Goal: Task Accomplishment & Management: Complete application form

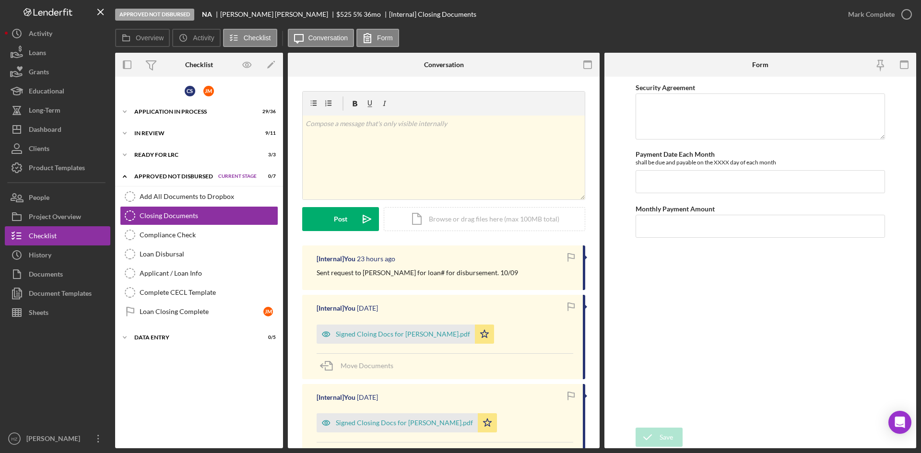
scroll to position [48, 0]
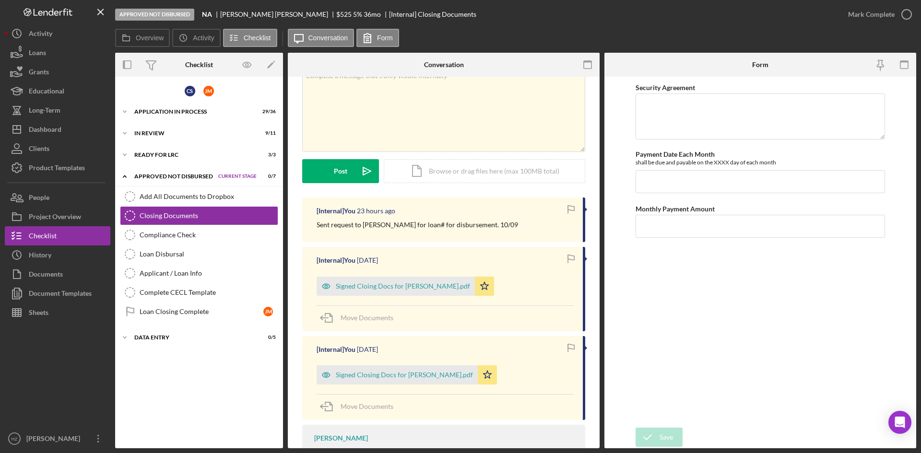
click at [167, 259] on link "Loan Disbursal Loan Disbursal" at bounding box center [199, 254] width 158 height 19
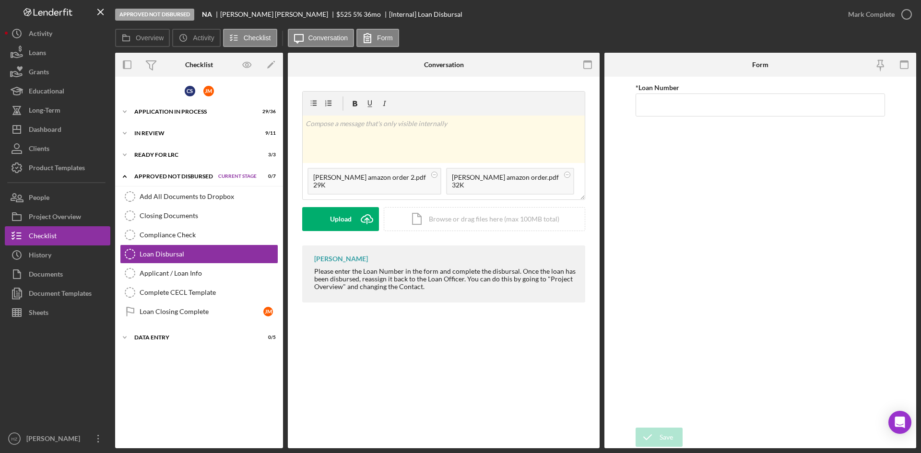
click at [329, 220] on button "Upload Icon/Upload" at bounding box center [340, 219] width 77 height 24
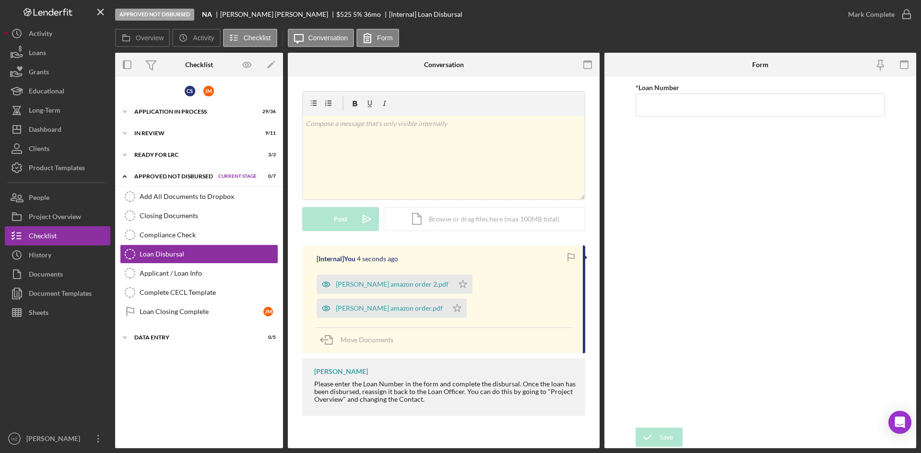
click at [384, 306] on div "[PERSON_NAME] amazon order.pdf" at bounding box center [389, 308] width 107 height 8
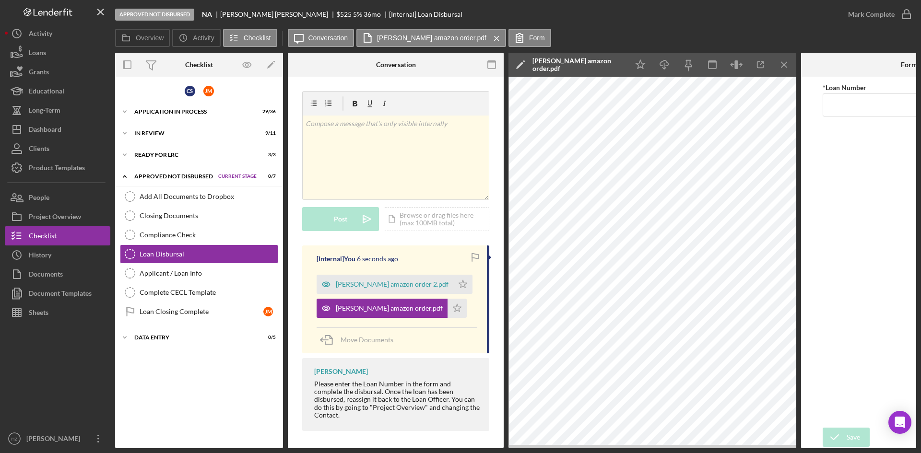
click at [383, 286] on div "[PERSON_NAME] amazon order 2.pdf" at bounding box center [392, 285] width 113 height 8
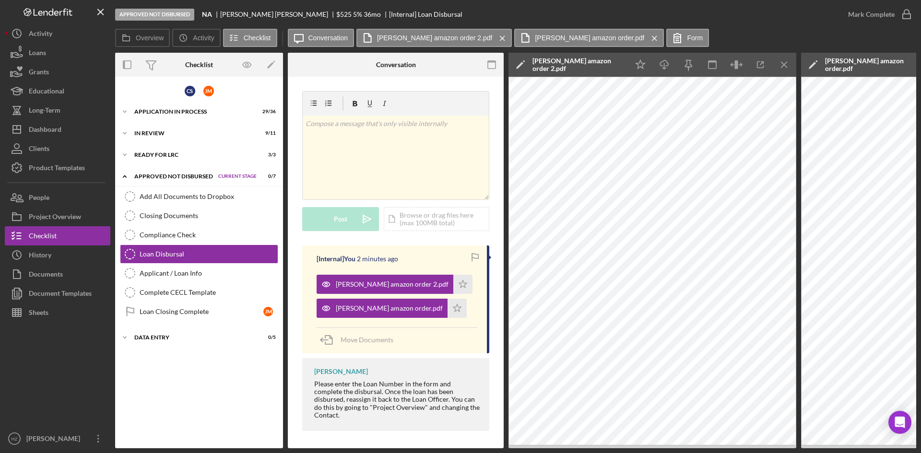
click at [453, 310] on polygon "button" at bounding box center [457, 308] width 8 height 8
click at [453, 279] on icon "Icon/Star" at bounding box center [462, 284] width 19 height 19
click at [784, 65] on line "button" at bounding box center [783, 64] width 5 height 5
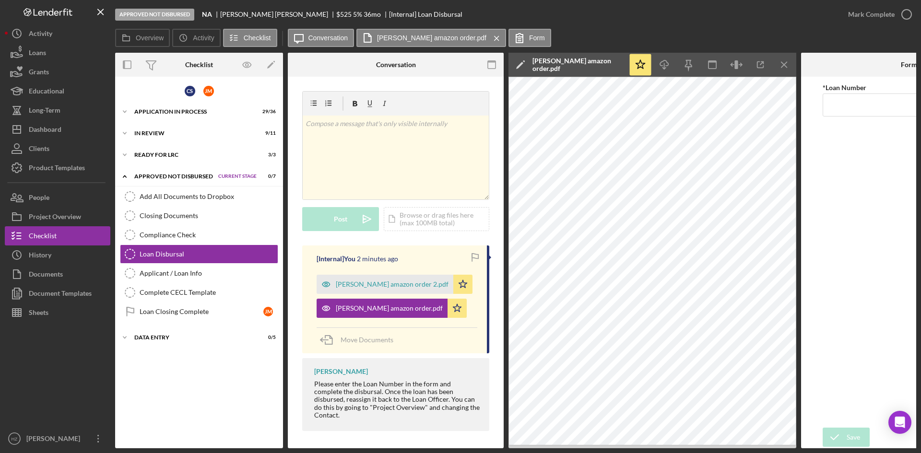
click at [784, 65] on line "button" at bounding box center [783, 64] width 5 height 5
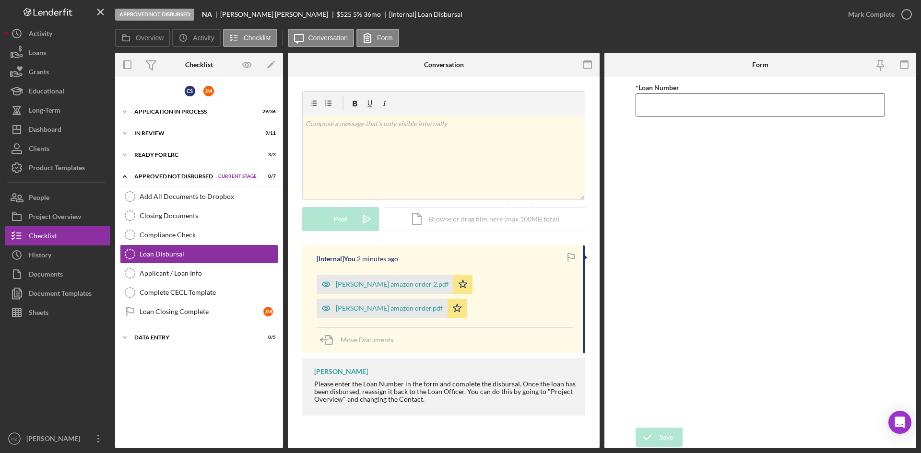
click at [659, 106] on input "*Loan Number" at bounding box center [759, 105] width 249 height 23
click at [709, 102] on input "*Loan Number" at bounding box center [759, 105] width 249 height 23
drag, startPoint x: 643, startPoint y: 105, endPoint x: 650, endPoint y: 108, distance: 8.2
click at [644, 105] on input "3,111" at bounding box center [759, 105] width 249 height 23
type input "3,111"
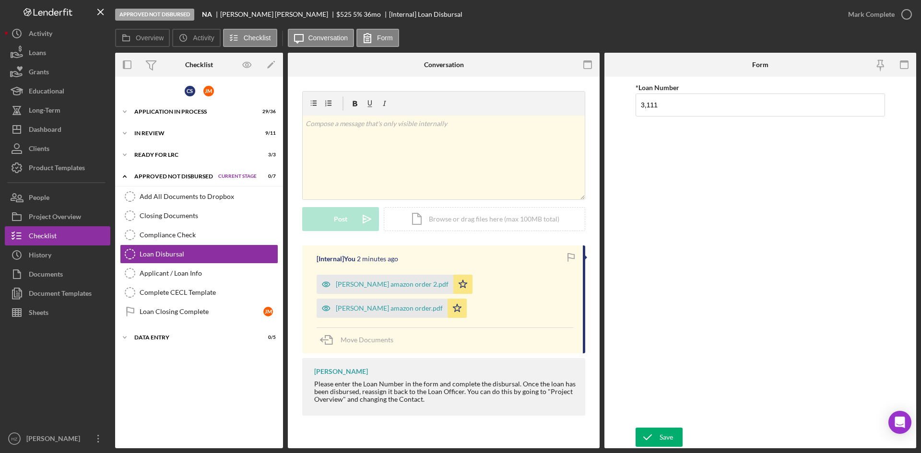
click at [714, 157] on div "*Loan Number 3,111" at bounding box center [759, 252] width 249 height 341
click at [659, 432] on button "Save" at bounding box center [658, 437] width 47 height 19
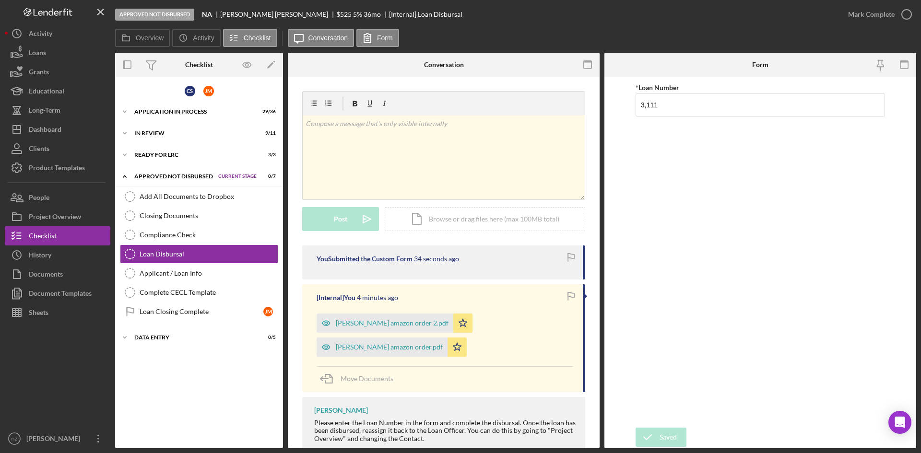
click at [864, 15] on div "Mark Complete" at bounding box center [871, 14] width 47 height 19
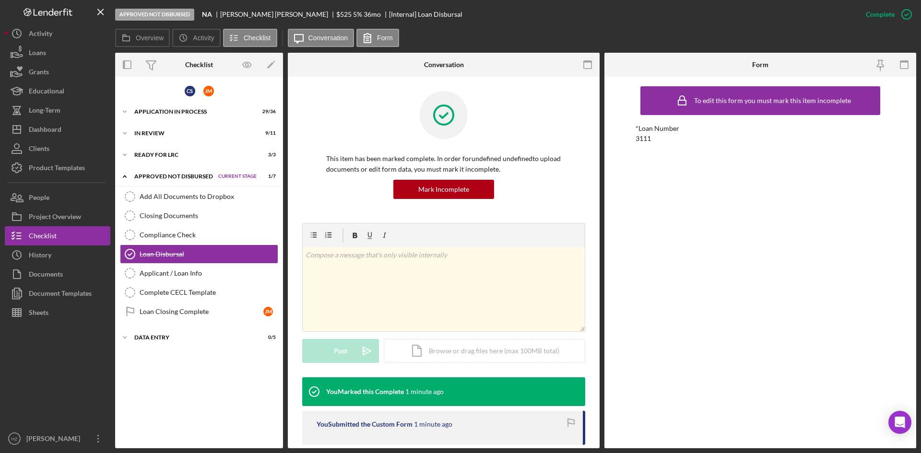
click at [480, 27] on div "Approved Not Disbursed NA [PERSON_NAME] $525 5 % 36 mo [Internal] Loan Disbursal" at bounding box center [485, 14] width 741 height 29
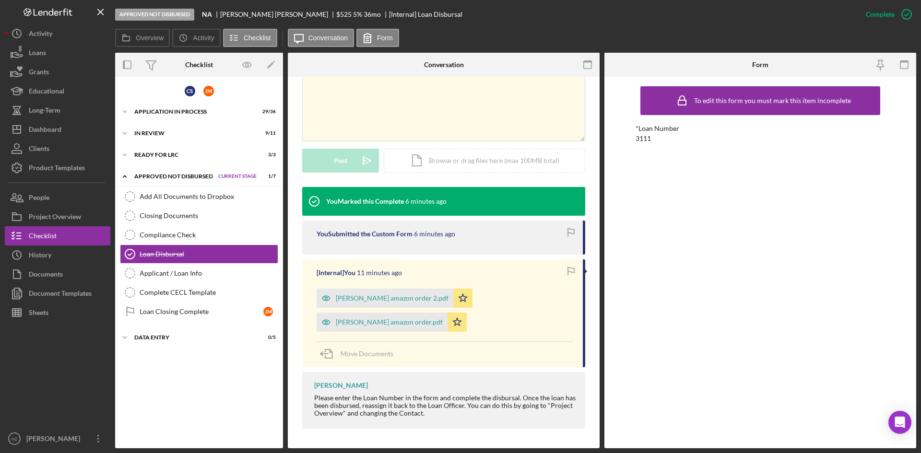
click at [381, 300] on div "[PERSON_NAME] amazon order 2.pdf" at bounding box center [392, 298] width 113 height 8
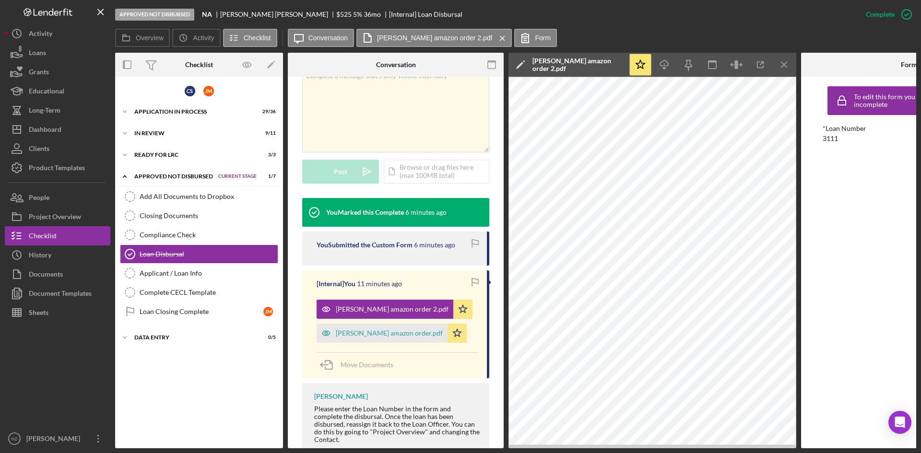
click at [385, 329] on div "[PERSON_NAME] amazon order.pdf" at bounding box center [389, 333] width 107 height 8
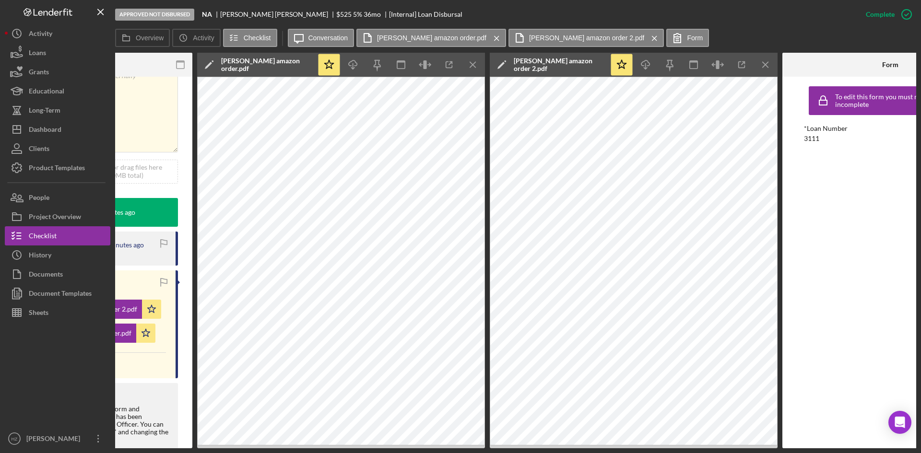
scroll to position [0, 313]
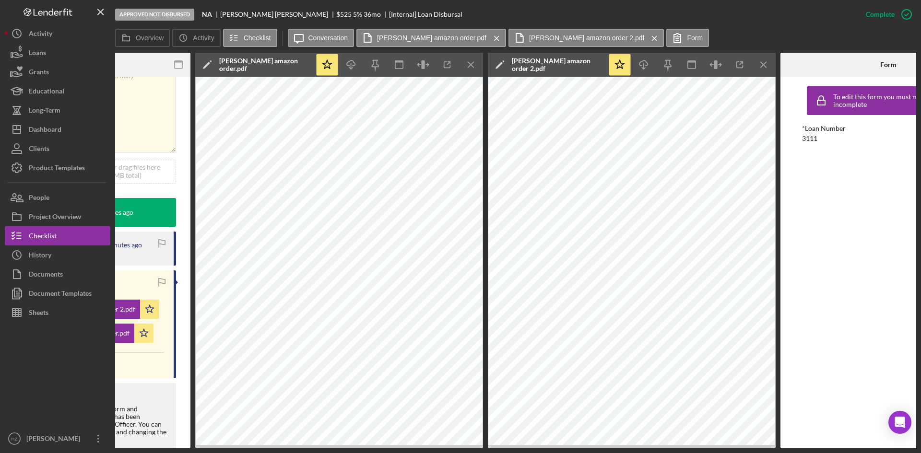
click at [765, 67] on line "button" at bounding box center [763, 64] width 5 height 5
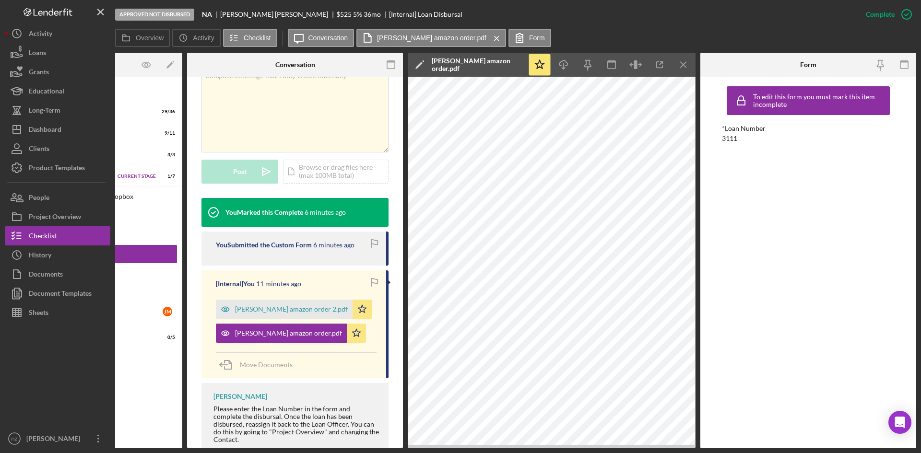
click at [690, 66] on icon "Icon/Menu Close" at bounding box center [684, 65] width 22 height 22
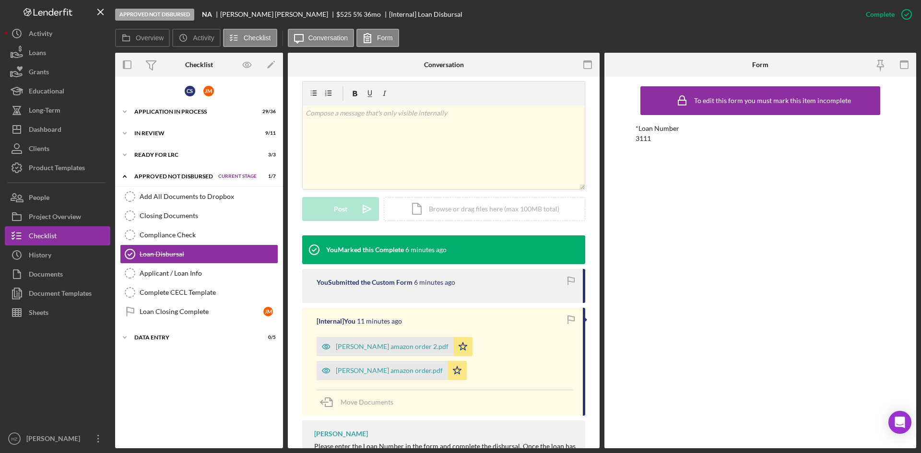
scroll to position [190, 0]
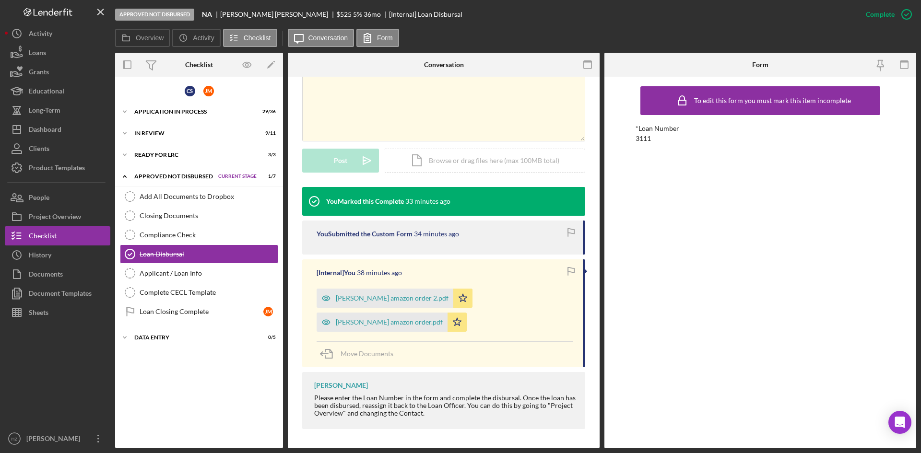
click at [169, 213] on div "Closing Documents" at bounding box center [209, 216] width 138 height 8
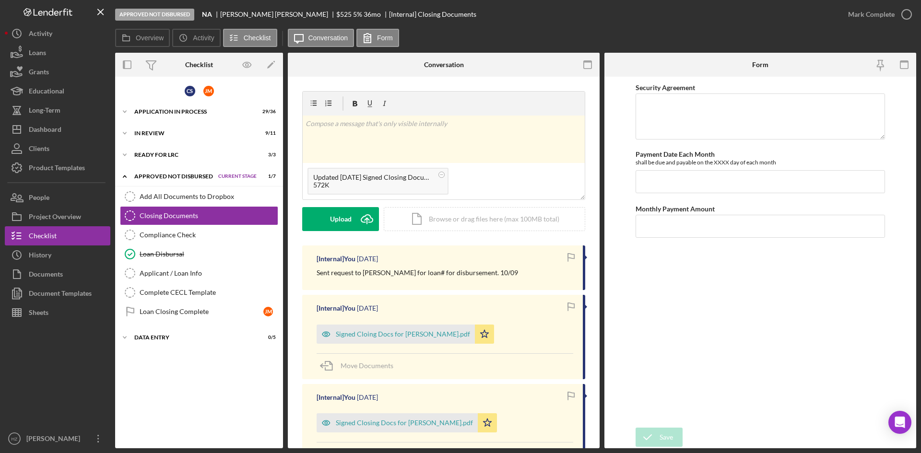
click at [320, 223] on button "Upload Icon/Upload" at bounding box center [340, 219] width 77 height 24
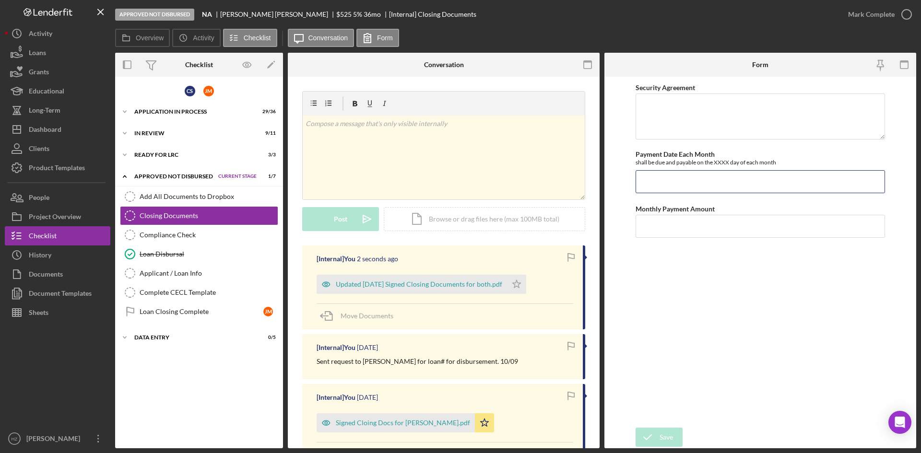
click at [671, 177] on input "Payment Date Each Month" at bounding box center [759, 181] width 249 height 23
type input "13.98"
drag, startPoint x: 651, startPoint y: 185, endPoint x: 616, endPoint y: 187, distance: 34.6
click at [616, 187] on form "Security Agreement Payment Date Each Month shall be due and payable on the XXXX…" at bounding box center [760, 263] width 312 height 372
click at [655, 223] on input "Monthly Payment Amount" at bounding box center [759, 226] width 249 height 23
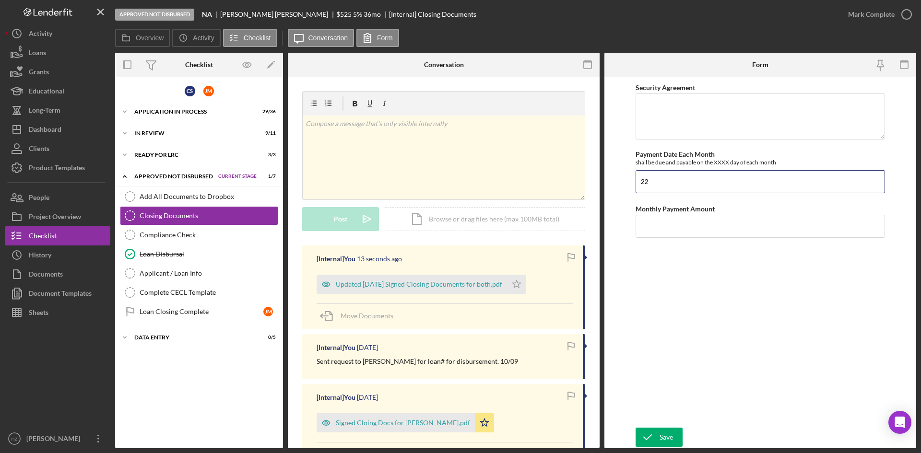
click at [655, 187] on input "22" at bounding box center [759, 181] width 249 height 23
type input "22nd"
click at [667, 226] on input "Monthly Payment Amount" at bounding box center [759, 226] width 249 height 23
type input "$13.98"
click at [657, 437] on icon "submit" at bounding box center [647, 437] width 24 height 24
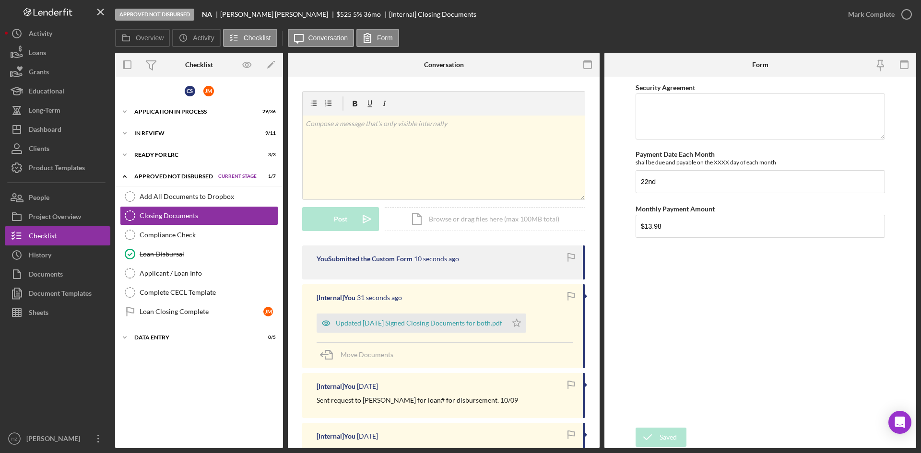
click at [882, 13] on div "Mark Complete" at bounding box center [871, 14] width 47 height 19
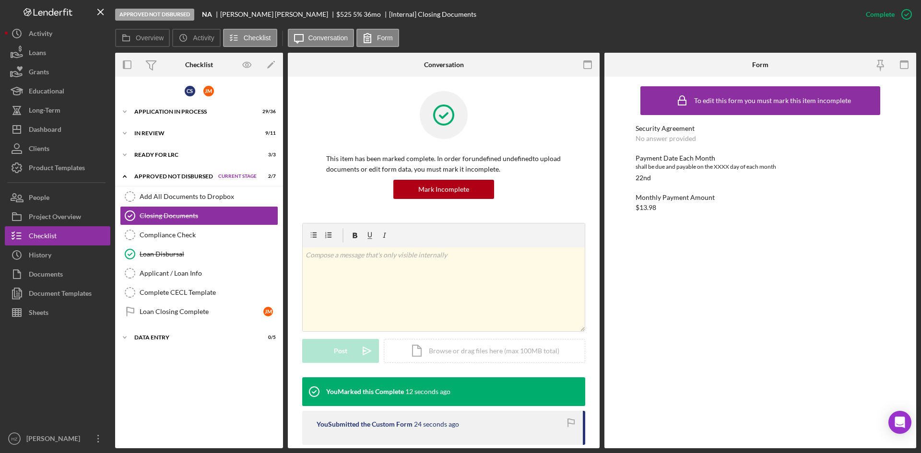
click at [193, 277] on div "Applicant / Loan Info" at bounding box center [209, 273] width 138 height 8
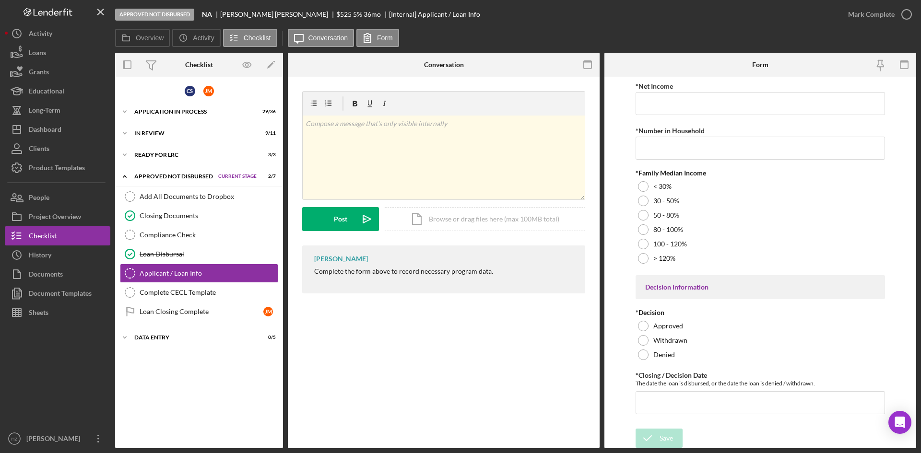
scroll to position [81, 0]
click at [32, 277] on div "Documents" at bounding box center [46, 276] width 34 height 22
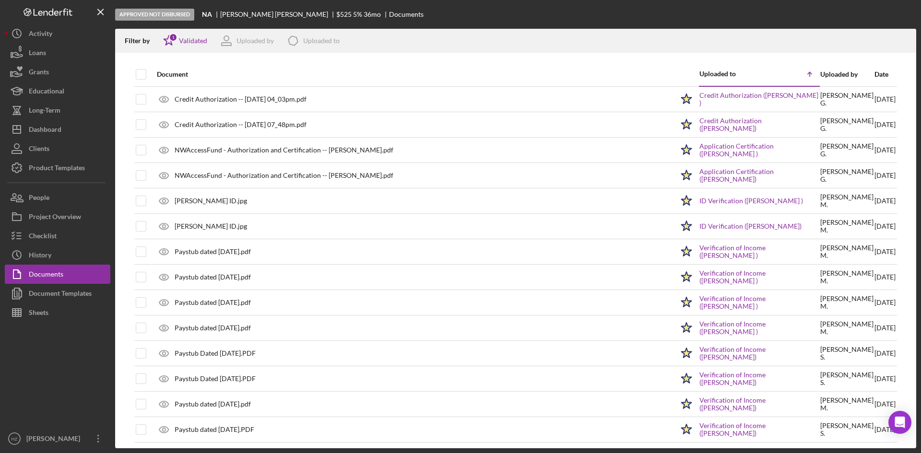
click at [31, 316] on div "Sheets" at bounding box center [39, 314] width 20 height 22
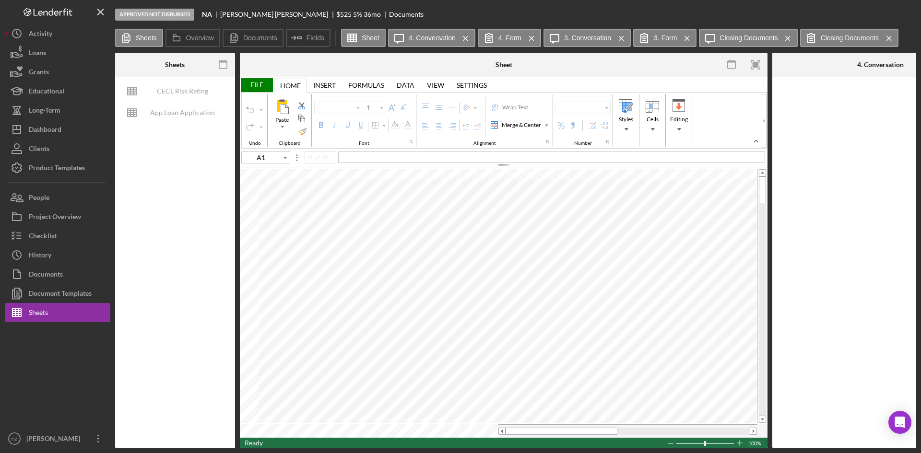
type input "Aptos Narrow"
type input "12"
type input "M23"
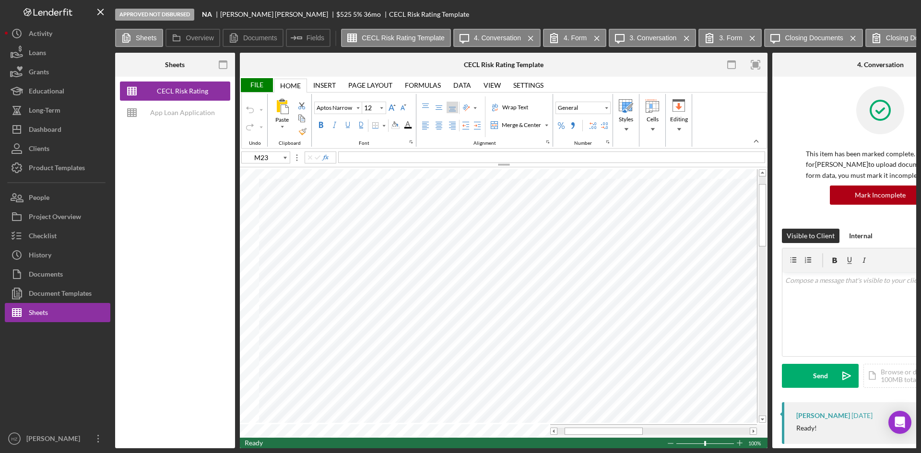
click at [177, 116] on div "App Loan Application Package" at bounding box center [182, 112] width 77 height 19
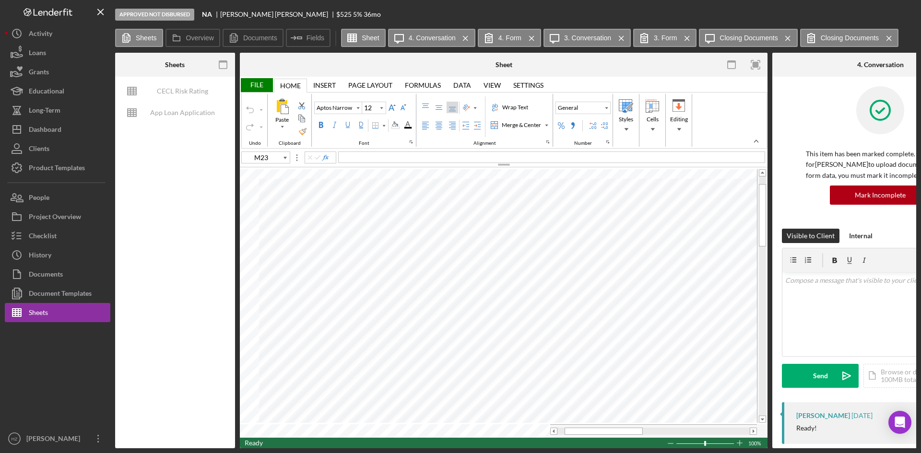
type input "Calibri"
type input "11"
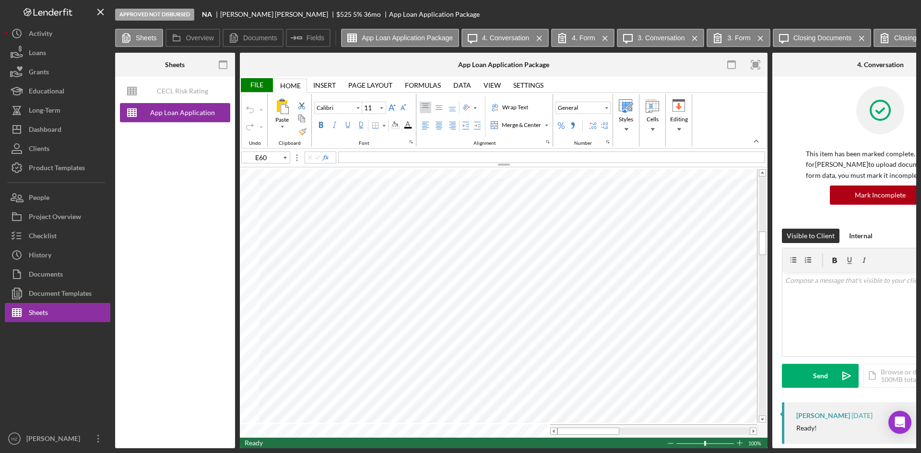
click at [403, 44] on button "App Loan Application Package" at bounding box center [400, 38] width 118 height 18
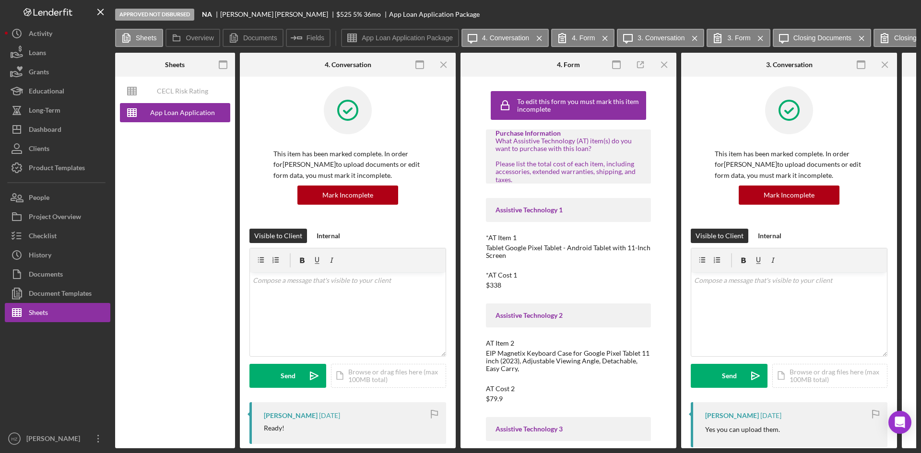
click at [172, 114] on div "App Loan Application Package" at bounding box center [182, 112] width 77 height 19
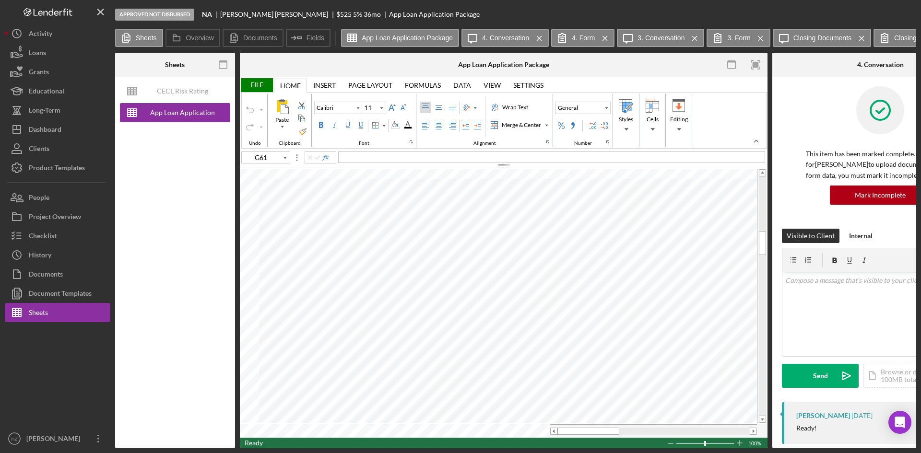
type input "D63"
click at [257, 84] on div "File" at bounding box center [256, 85] width 33 height 14
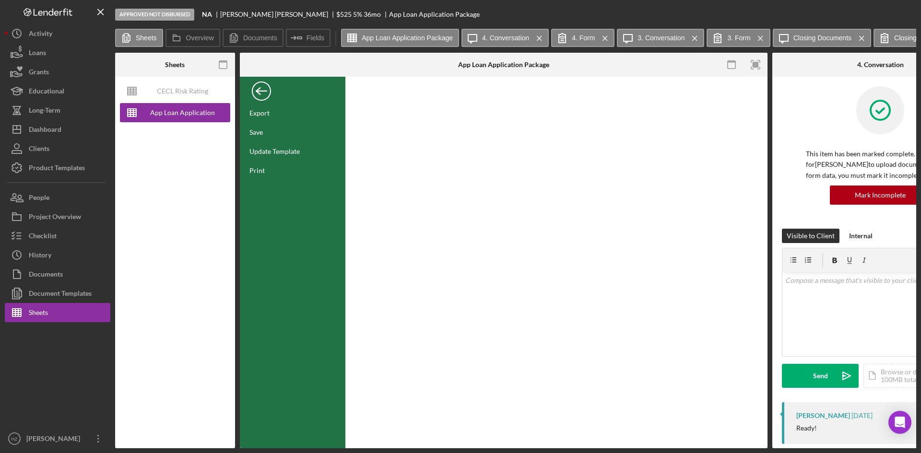
click at [252, 131] on div "Save" at bounding box center [255, 132] width 13 height 8
click at [259, 97] on div "Back" at bounding box center [261, 88] width 19 height 19
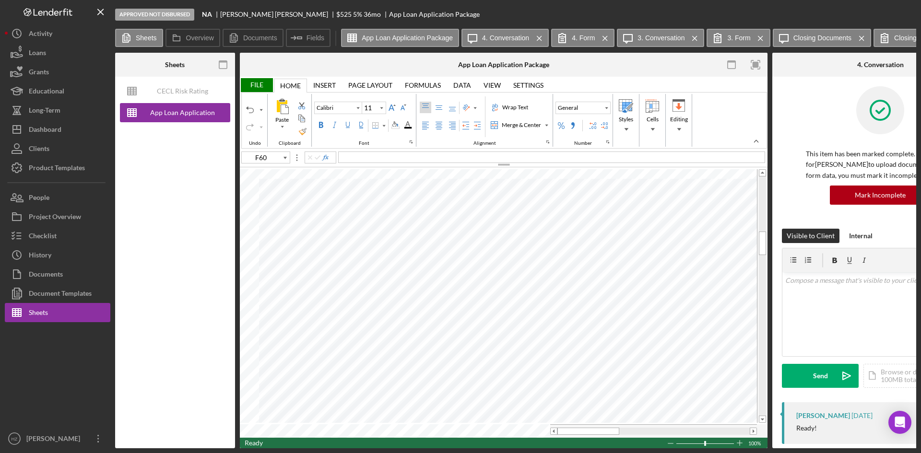
type input "H15"
type input "Arial"
type input "10"
type input "N7"
type input "Calibri"
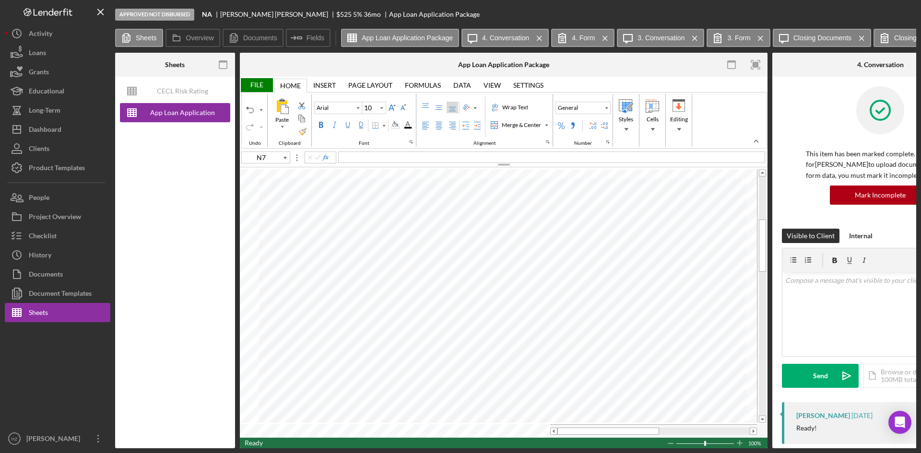
type input "11"
click at [59, 277] on div "Documents" at bounding box center [46, 276] width 34 height 22
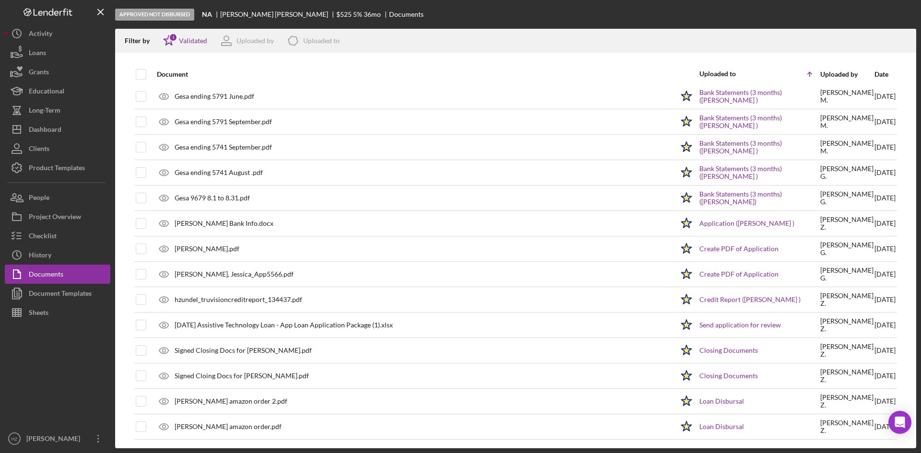
scroll to position [614, 0]
click at [296, 331] on div "[DATE] Assistive Technology Loan - App Loan Application Package (1).xlsx" at bounding box center [412, 324] width 521 height 24
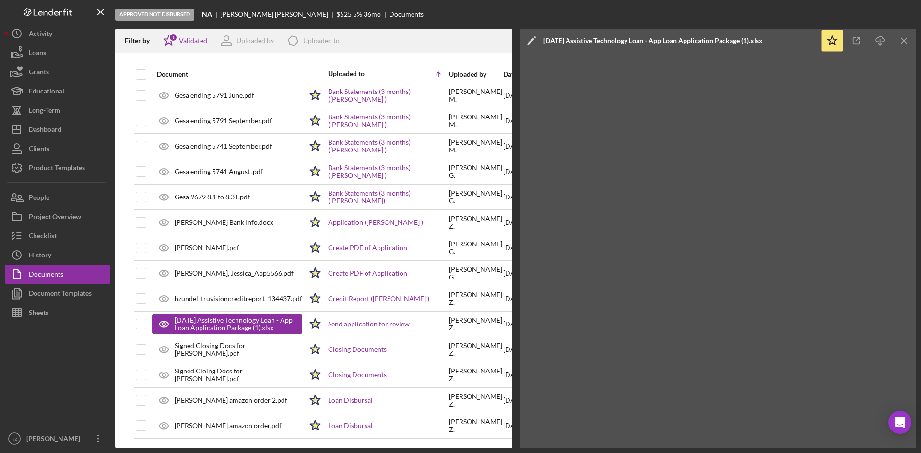
click at [879, 40] on icon "Icon/Download" at bounding box center [880, 41] width 22 height 22
click at [906, 45] on icon "Icon/Menu Close" at bounding box center [904, 41] width 22 height 22
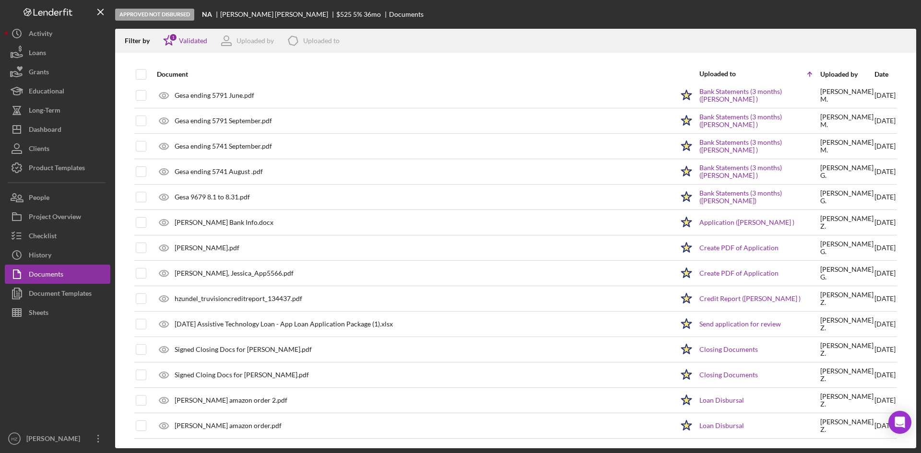
click at [32, 243] on div "Checklist" at bounding box center [43, 237] width 28 height 22
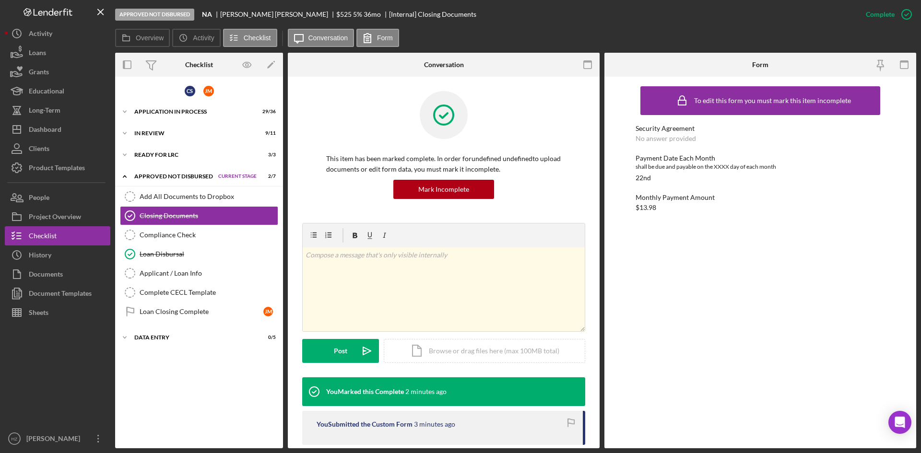
click at [155, 277] on div "Applicant / Loan Info" at bounding box center [209, 273] width 138 height 8
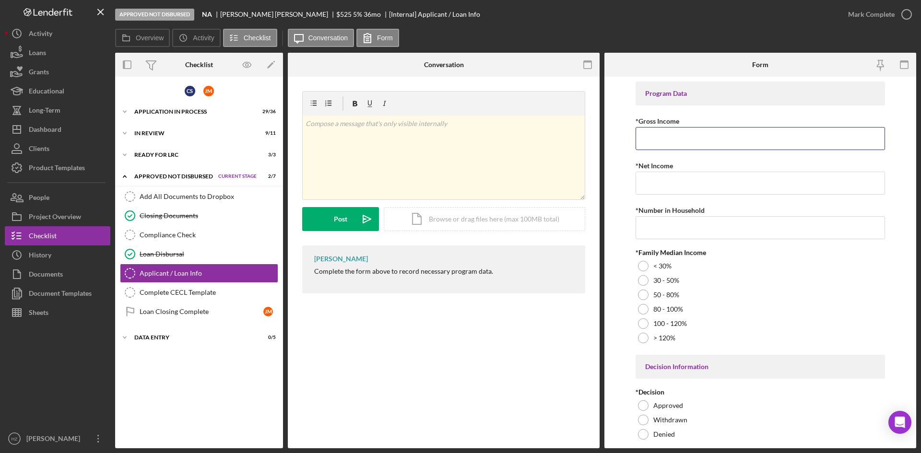
click at [681, 139] on input "*Gross Income" at bounding box center [759, 138] width 249 height 23
click at [652, 138] on input "*Gross Income" at bounding box center [759, 138] width 249 height 23
click at [716, 138] on input "*Gross Income" at bounding box center [759, 138] width 249 height 23
type input "$7,249.28"
click at [693, 190] on input "*Net Income" at bounding box center [759, 183] width 249 height 23
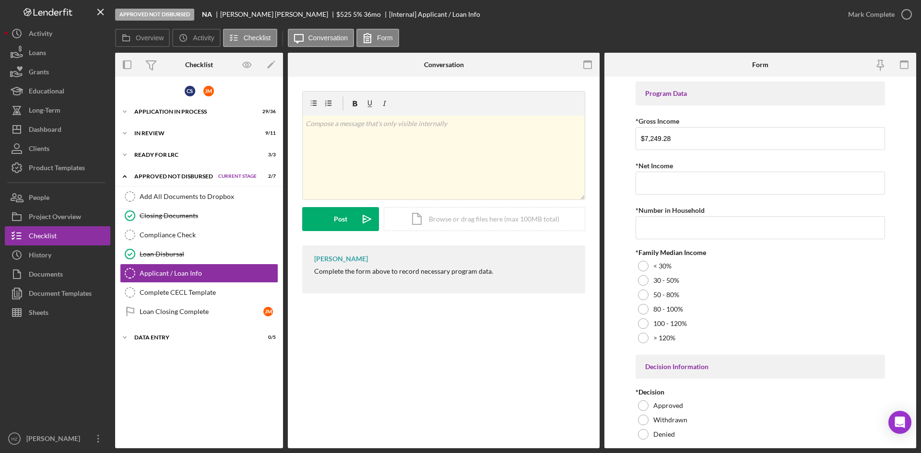
click at [644, 312] on div at bounding box center [643, 309] width 11 height 11
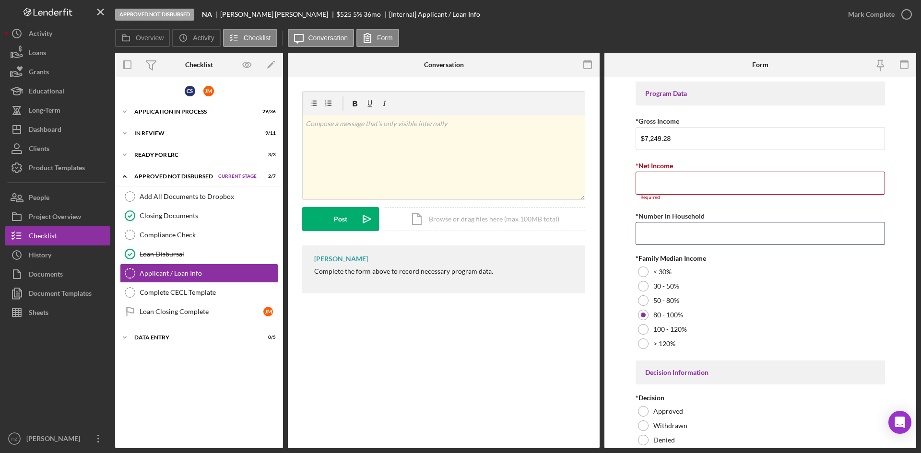
click at [657, 227] on input "*Number in Household" at bounding box center [759, 233] width 249 height 23
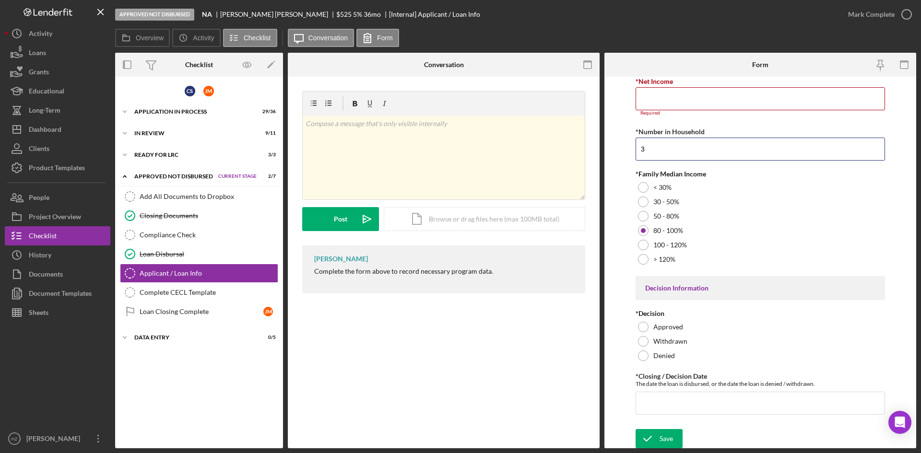
scroll to position [86, 0]
type input "3"
click at [642, 326] on div at bounding box center [643, 325] width 11 height 11
click at [668, 405] on input "*Closing / Decision Date" at bounding box center [759, 401] width 249 height 23
type input "[DATE]"
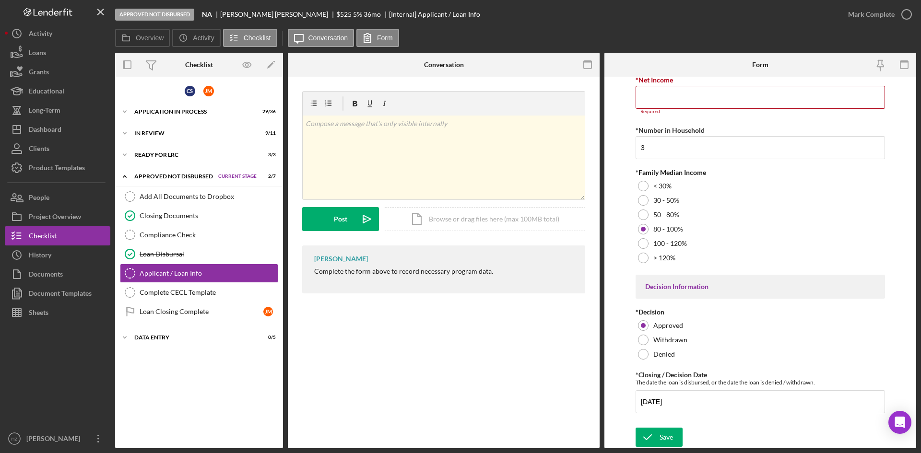
click at [625, 359] on form "Program Data *Gross Income $7,249.28 *Net Income Required *Number in Household …" at bounding box center [760, 263] width 312 height 372
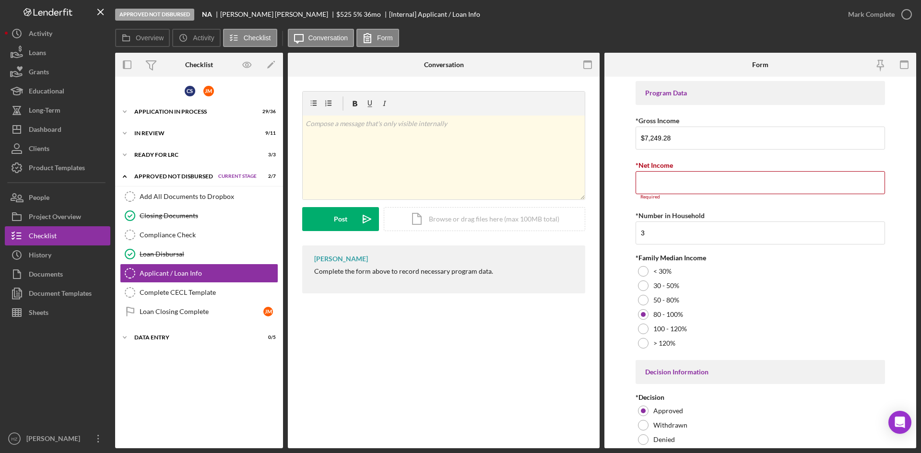
scroll to position [0, 0]
click at [677, 186] on input "*Net Income" at bounding box center [759, 183] width 249 height 23
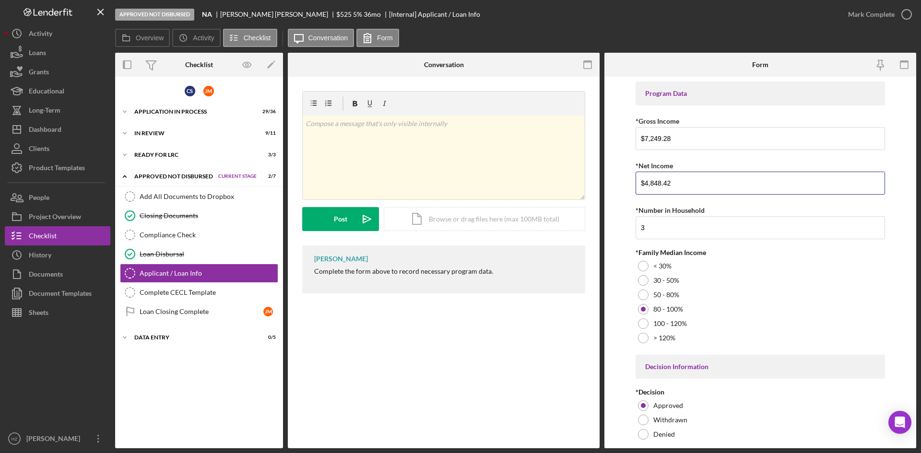
type input "$4,848.42"
click at [742, 259] on div "< 30%" at bounding box center [759, 266] width 249 height 14
click at [646, 311] on div at bounding box center [643, 309] width 11 height 11
click at [383, 127] on p at bounding box center [443, 123] width 277 height 11
drag, startPoint x: 342, startPoint y: 122, endPoint x: 284, endPoint y: 129, distance: 57.9
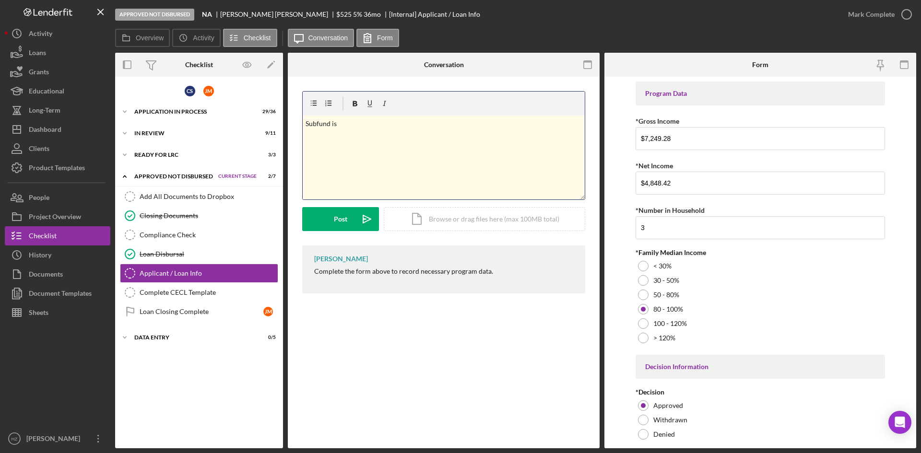
click at [284, 129] on div "Overview Internal Workflow Stage Approved Not Disbursed Icon/Dropdown Arrow Arc…" at bounding box center [515, 251] width 801 height 396
click at [335, 223] on div "Post" at bounding box center [340, 219] width 13 height 24
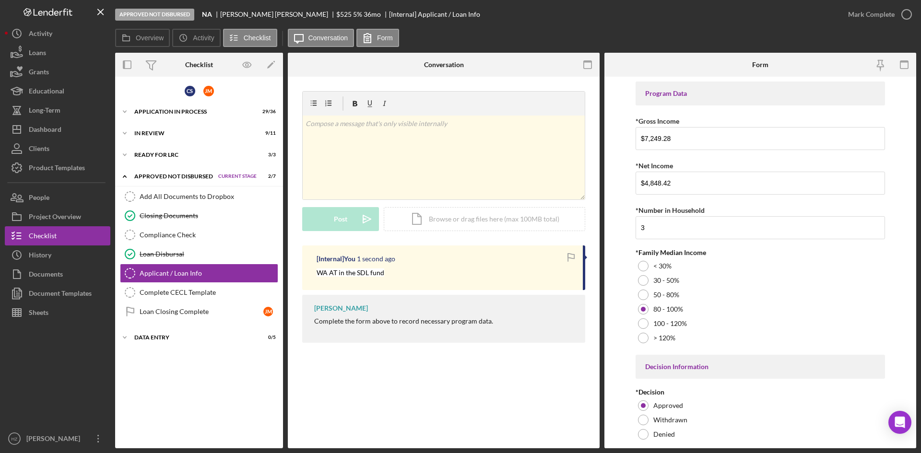
click at [878, 12] on div "Mark Complete" at bounding box center [871, 14] width 47 height 19
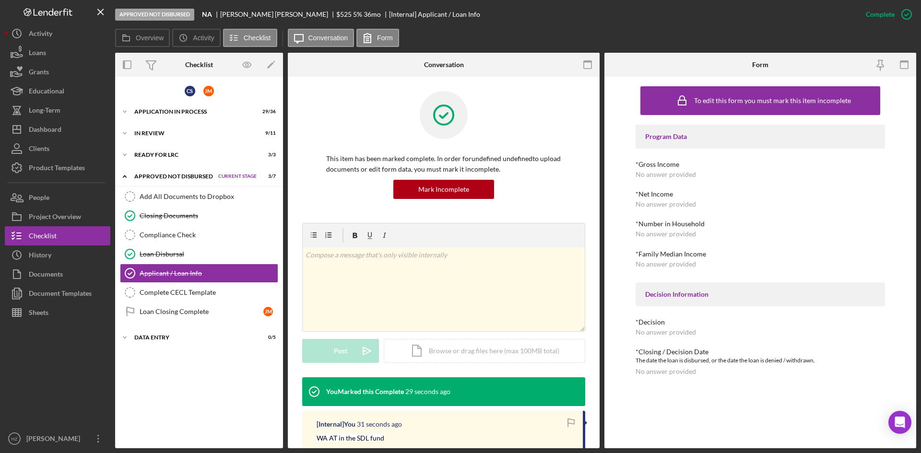
click at [183, 293] on div "Complete CECL Template" at bounding box center [209, 293] width 138 height 8
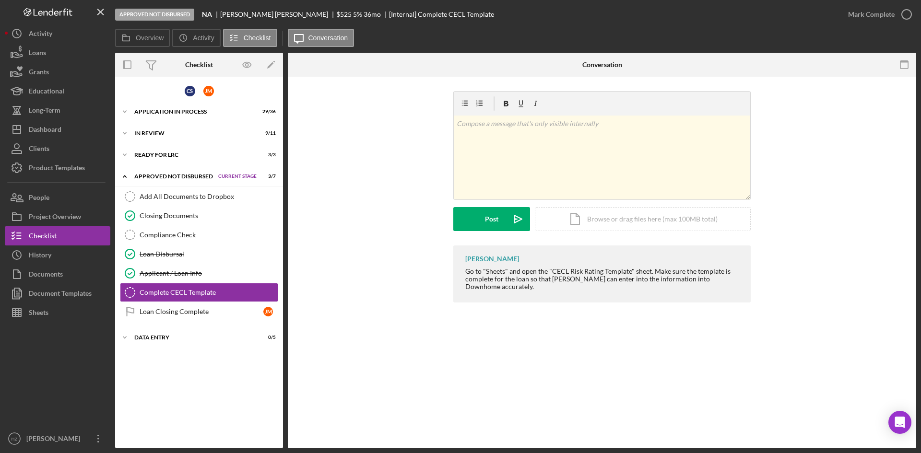
click at [37, 274] on div "Documents" at bounding box center [46, 276] width 34 height 22
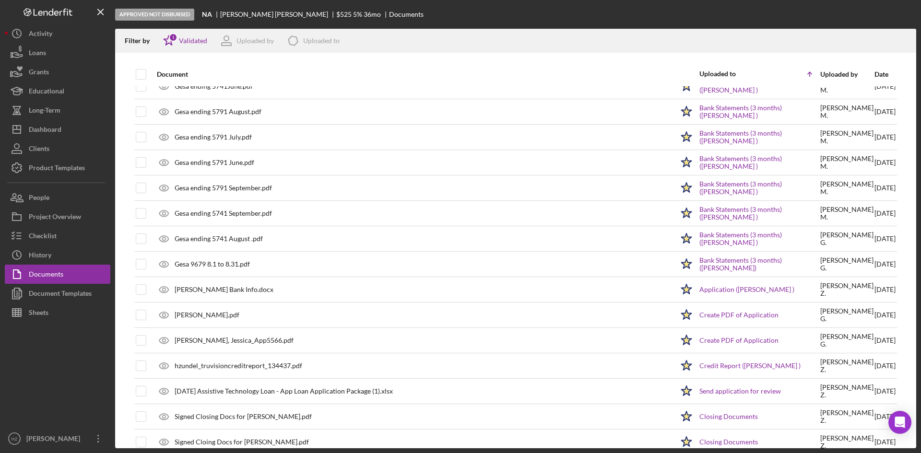
scroll to position [614, 0]
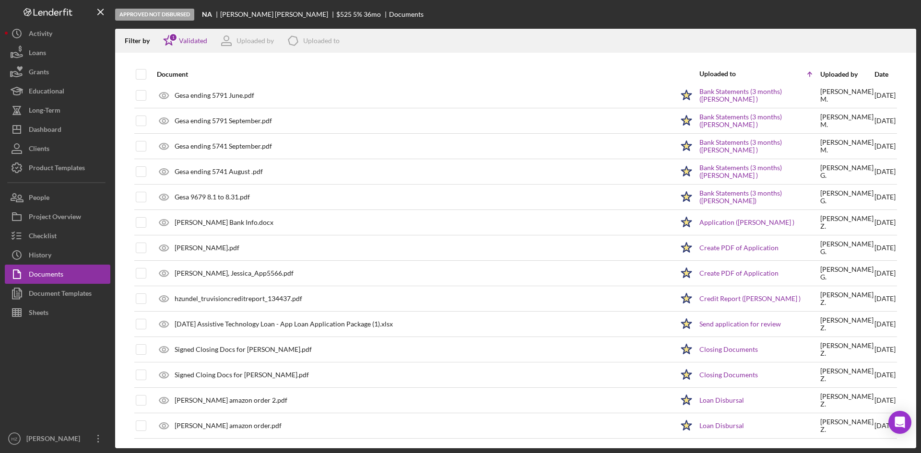
click at [221, 326] on div "[DATE] Assistive Technology Loan - App Loan Application Package (1).xlsx" at bounding box center [284, 324] width 218 height 8
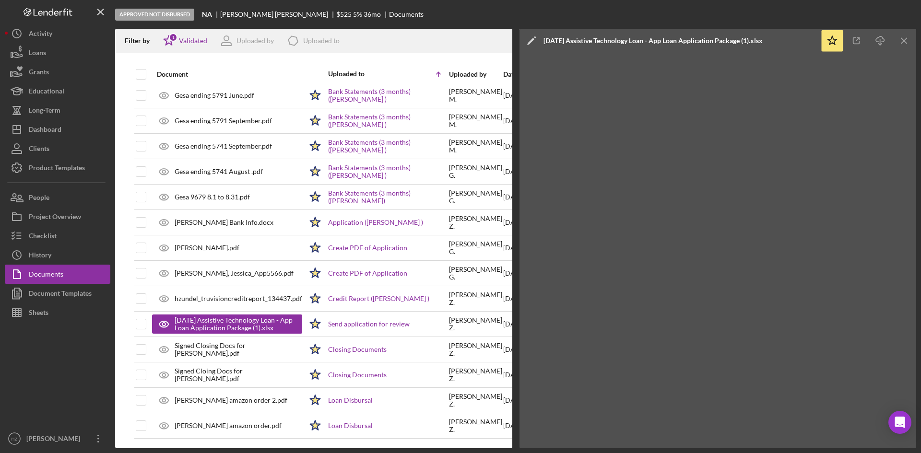
click at [12, 316] on polygon "button" at bounding box center [16, 313] width 9 height 8
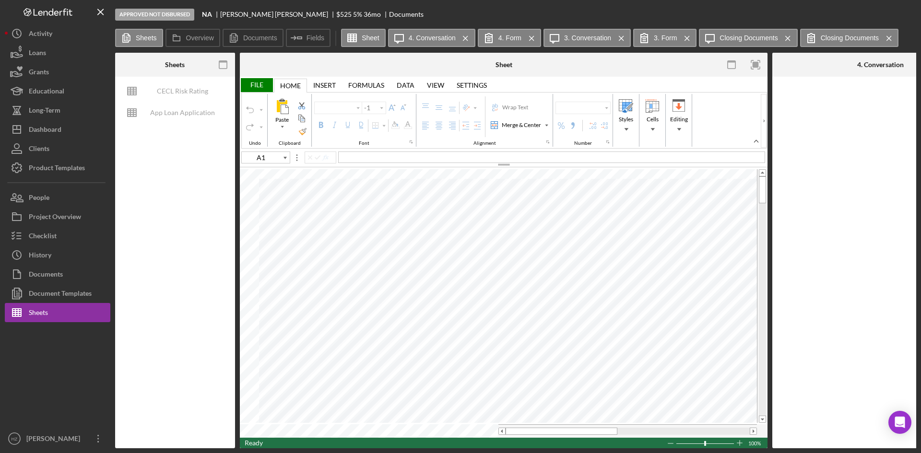
type input "Aptos Narrow"
type input "12"
type input "M23"
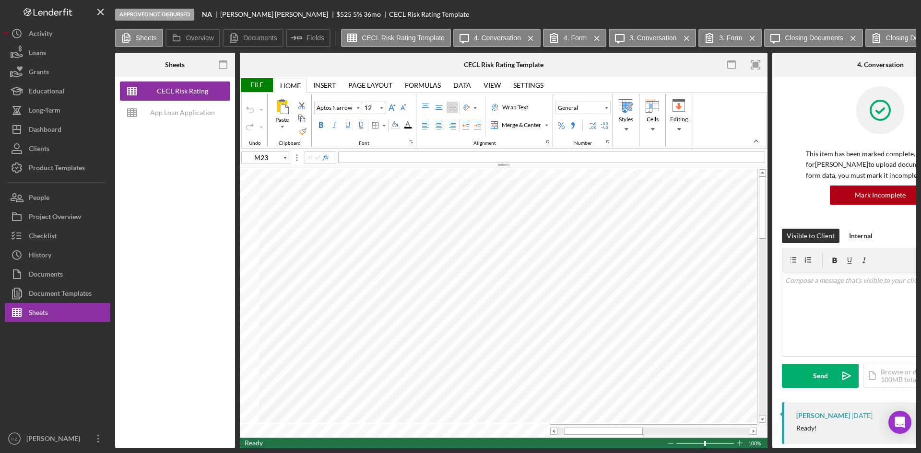
click at [177, 115] on div "App Loan Application Package" at bounding box center [182, 112] width 77 height 19
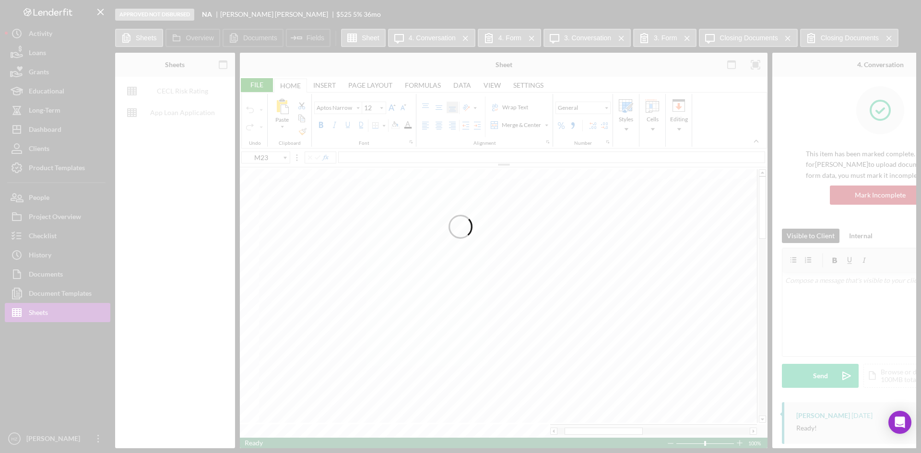
type input "Calibri"
type input "11"
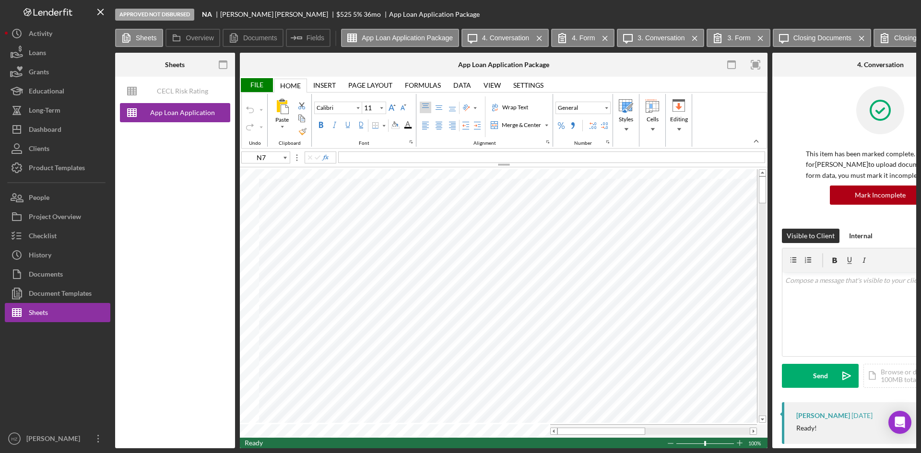
type input "H15"
type input "Arial"
type input "10"
type input "F60"
type input "Calibri"
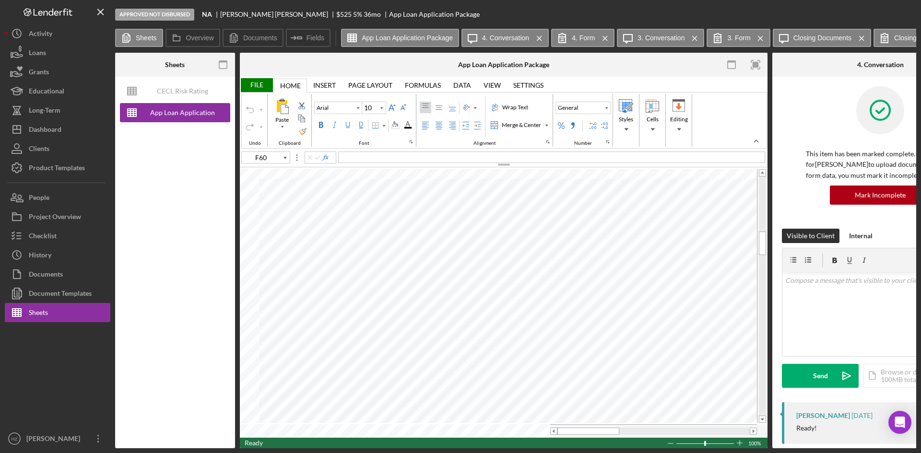
type input "11"
click at [275, 429] on div "Paste Cut Copy AutoFill" at bounding box center [503, 303] width 527 height 270
click at [181, 94] on div "CECL Risk Rating Template" at bounding box center [182, 91] width 77 height 19
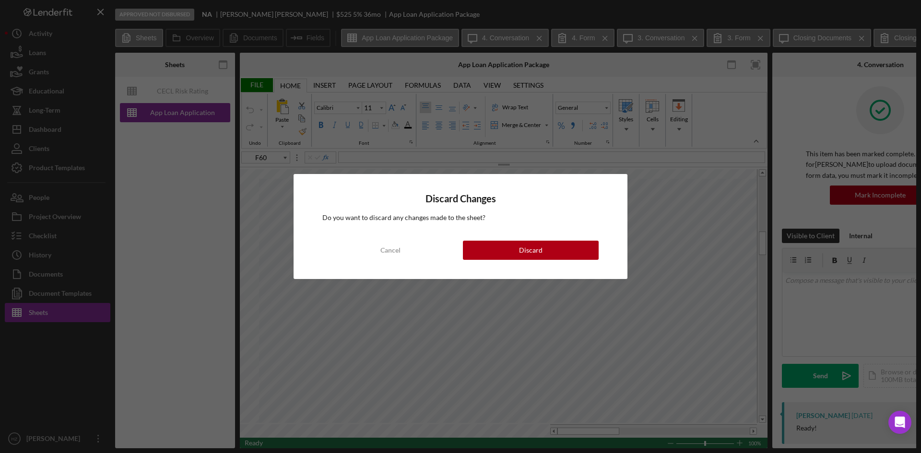
click at [523, 254] on div "Discard" at bounding box center [530, 250] width 23 height 19
type input "Aptos Narrow"
type input "12"
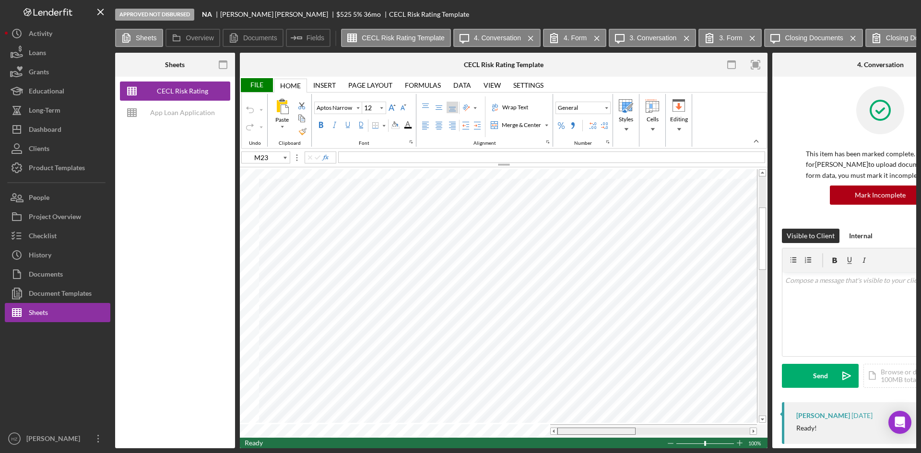
click at [538, 431] on tr at bounding box center [498, 430] width 517 height 13
type input "A20"
type input "A39"
type input "B39"
type input "C39"
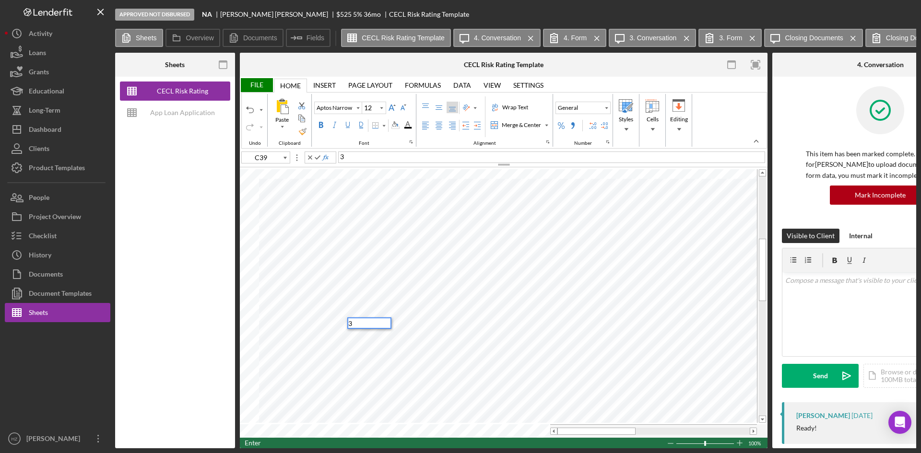
type input "D39"
type input "E39"
type input "G39"
click at [260, 82] on div "File" at bounding box center [256, 85] width 33 height 14
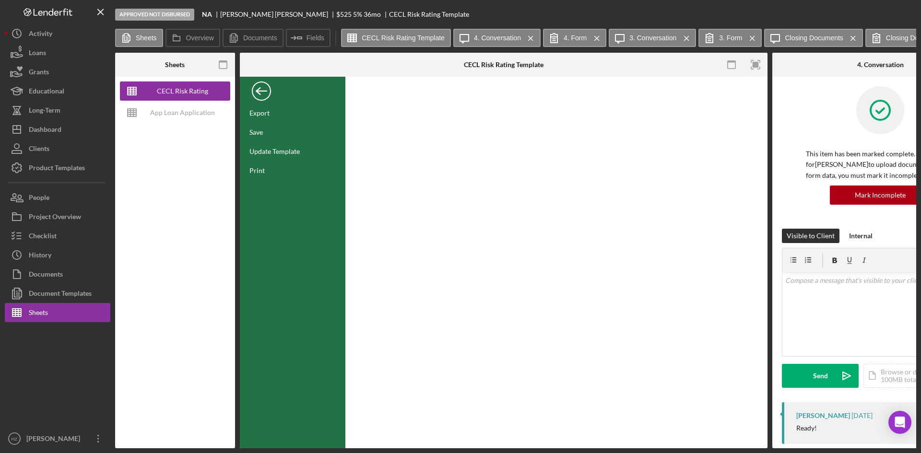
click at [257, 130] on div "Save" at bounding box center [255, 132] width 13 height 8
click at [265, 90] on div "Back" at bounding box center [261, 88] width 19 height 19
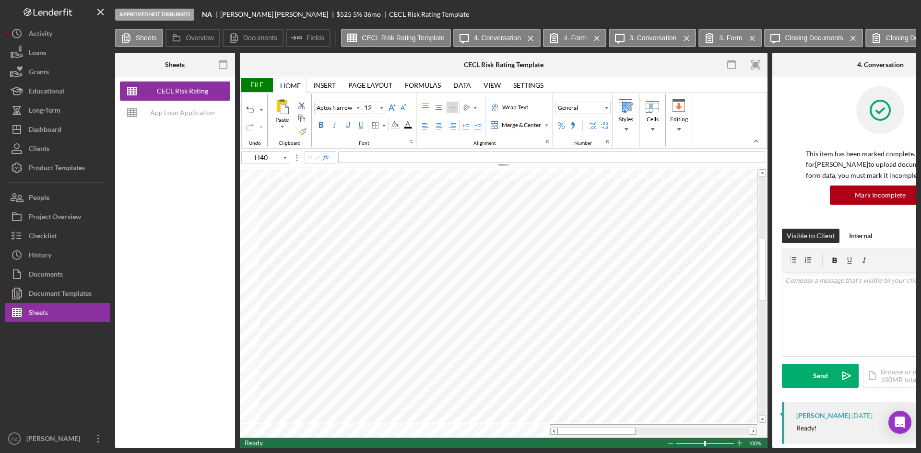
type input "J37"
click at [39, 239] on div "Checklist" at bounding box center [43, 237] width 28 height 22
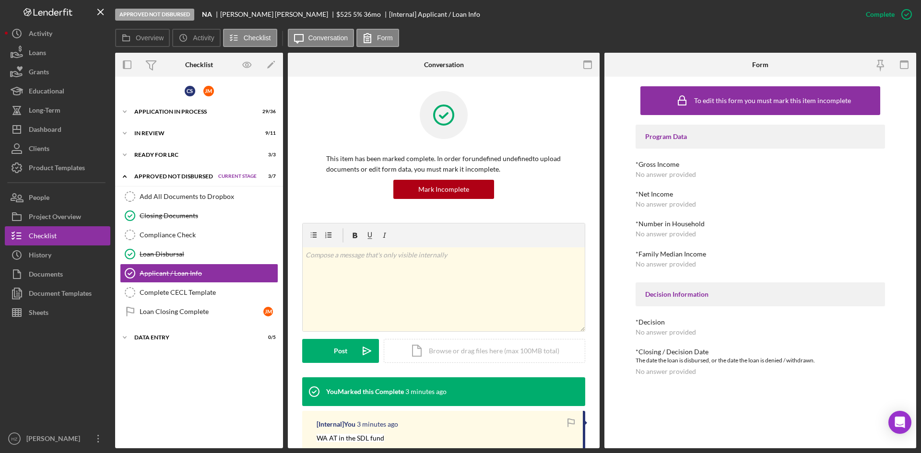
click at [152, 290] on div "Complete CECL Template" at bounding box center [209, 293] width 138 height 8
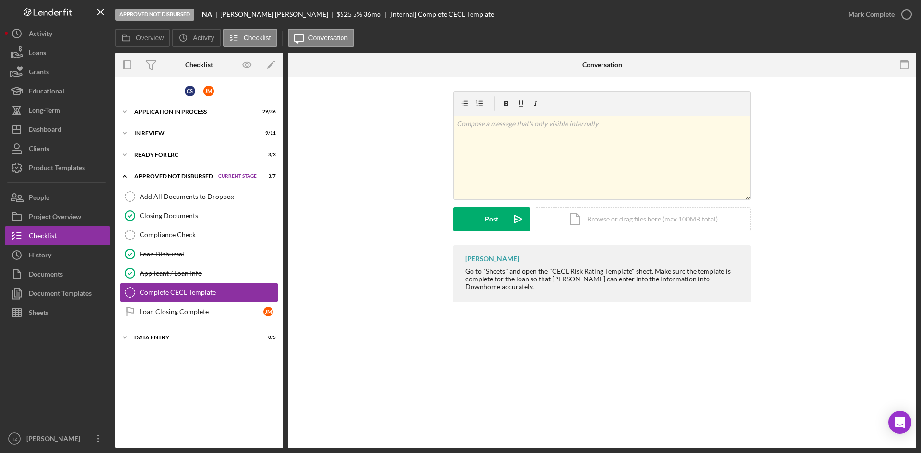
click at [38, 275] on div "Documents" at bounding box center [46, 276] width 34 height 22
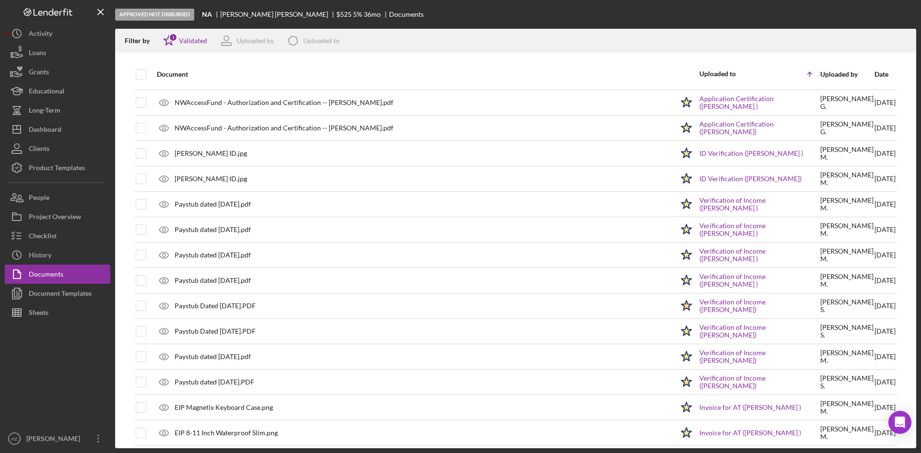
scroll to position [48, 0]
click at [53, 313] on button "Sheets" at bounding box center [57, 312] width 105 height 19
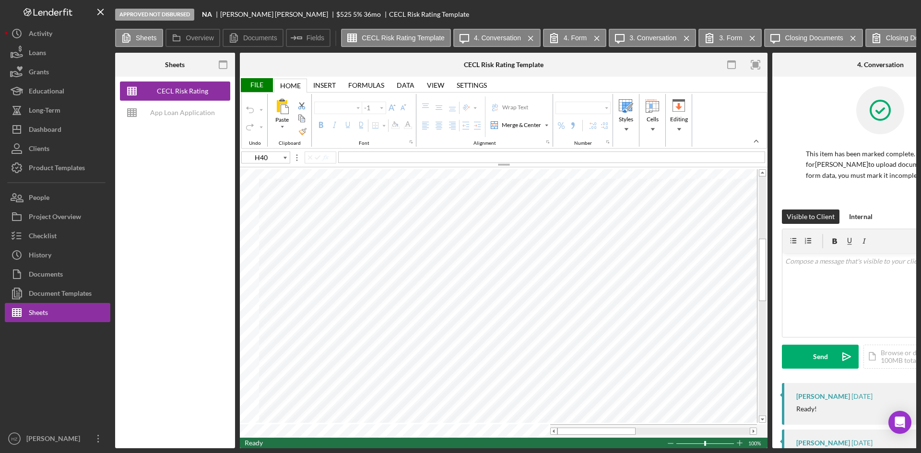
type input "Aptos Narrow"
type input "12"
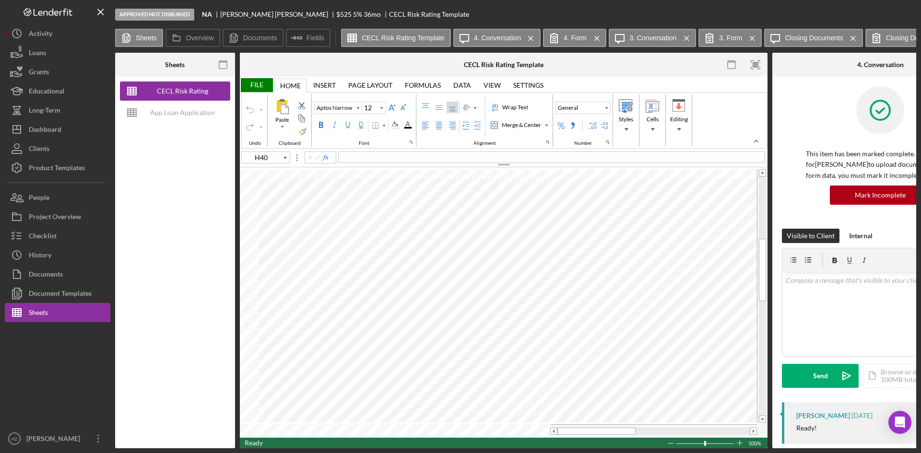
click at [251, 86] on div "File" at bounding box center [256, 85] width 33 height 14
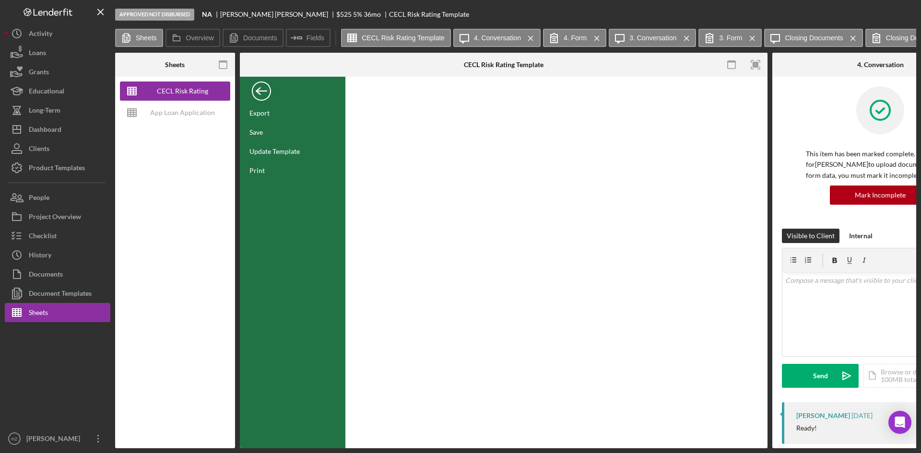
click at [254, 114] on div "Export" at bounding box center [259, 113] width 20 height 8
click at [43, 235] on div "Checklist" at bounding box center [43, 237] width 28 height 22
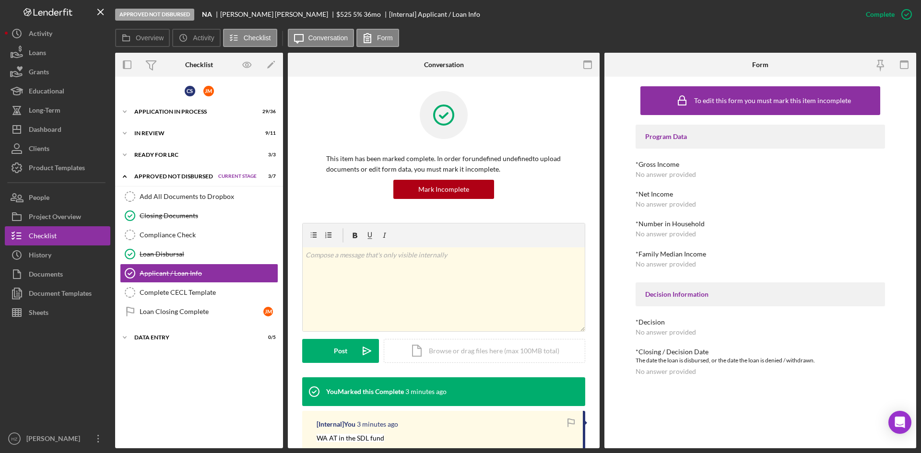
click at [146, 295] on div "Complete CECL Template" at bounding box center [209, 293] width 138 height 8
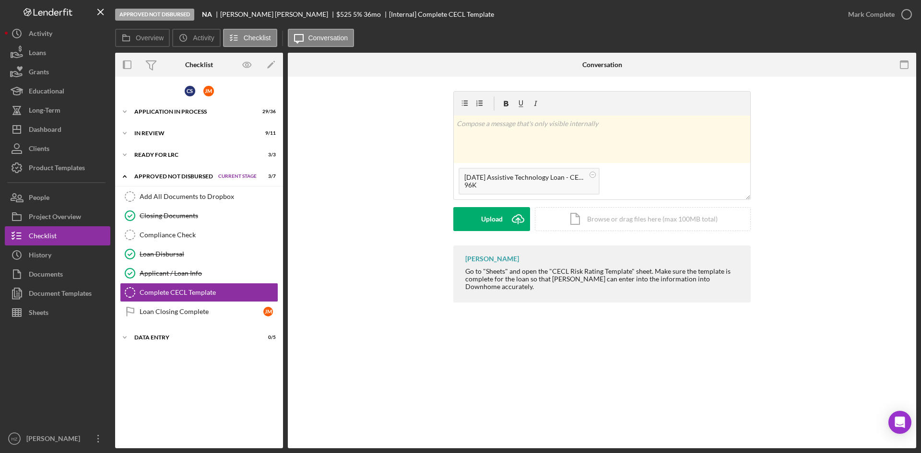
click at [485, 225] on div "Upload" at bounding box center [492, 219] width 22 height 24
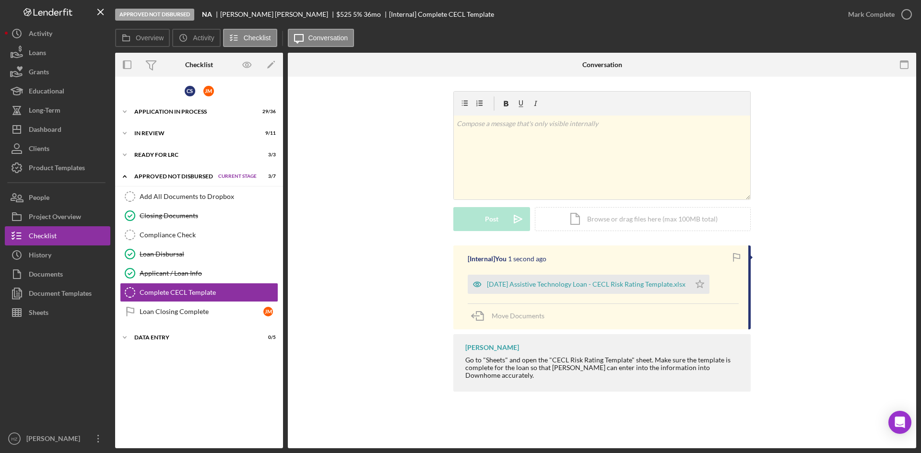
click at [542, 281] on div "[DATE] Assistive Technology Loan - CECL Risk Rating Template.xlsx" at bounding box center [586, 285] width 199 height 8
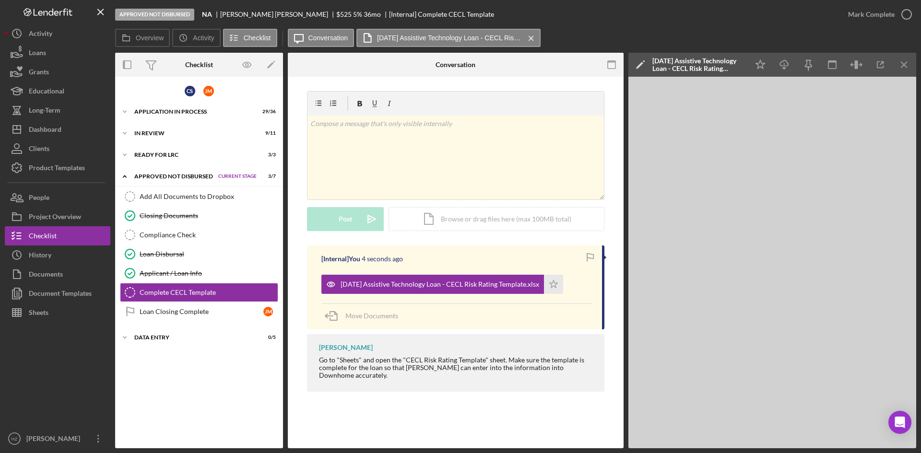
click at [909, 69] on icon "Icon/Menu Close" at bounding box center [904, 65] width 22 height 22
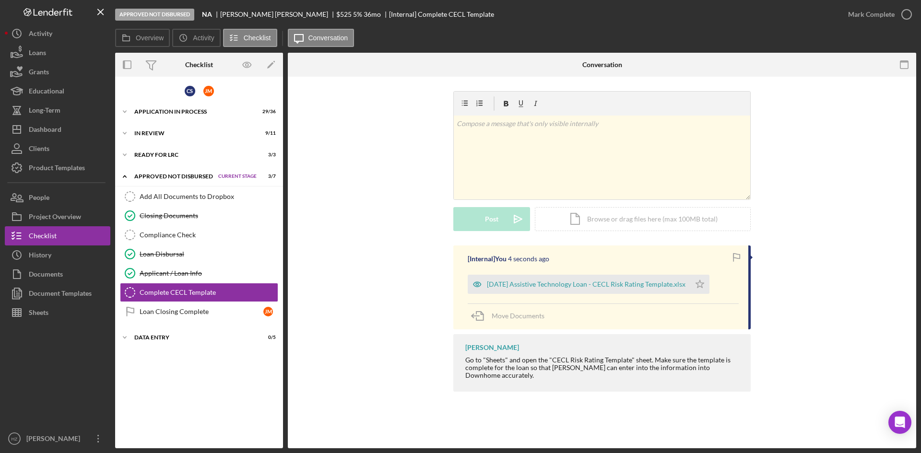
click at [882, 13] on div "Mark Complete" at bounding box center [871, 14] width 47 height 19
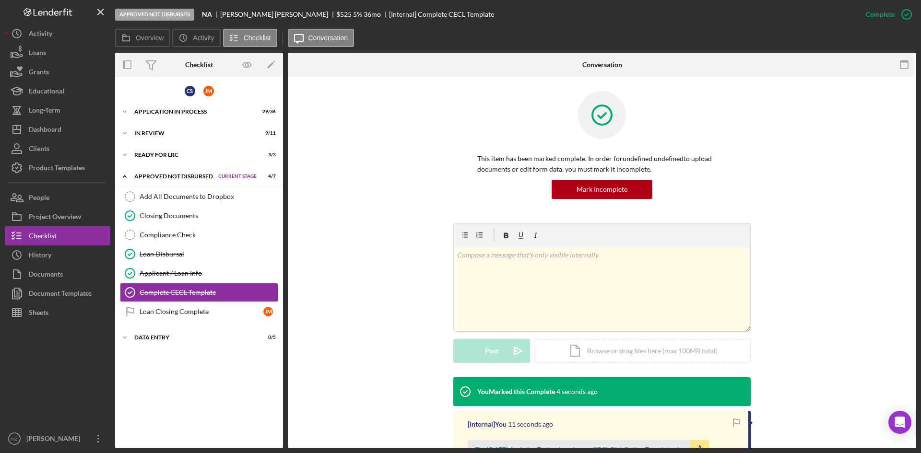
click at [173, 196] on div "Add All Documents to Dropbox" at bounding box center [209, 197] width 138 height 8
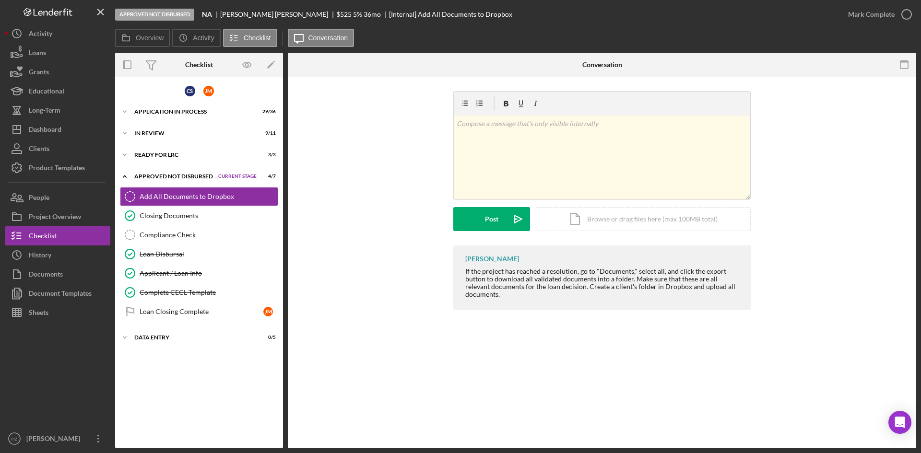
click at [32, 272] on div "Documents" at bounding box center [46, 276] width 34 height 22
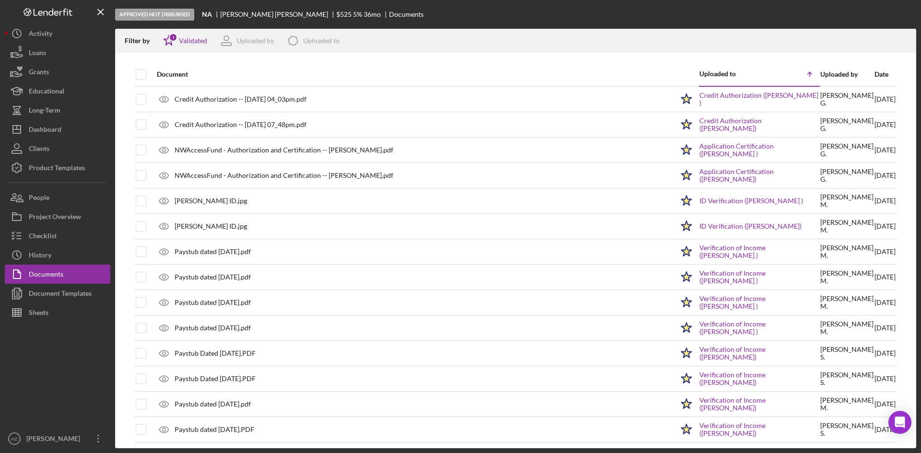
click at [142, 63] on div at bounding box center [141, 74] width 11 height 23
click at [146, 72] on div at bounding box center [141, 74] width 11 height 11
click at [134, 74] on th at bounding box center [134, 74] width 1 height 24
click at [140, 74] on input "checkbox" at bounding box center [141, 75] width 10 height 10
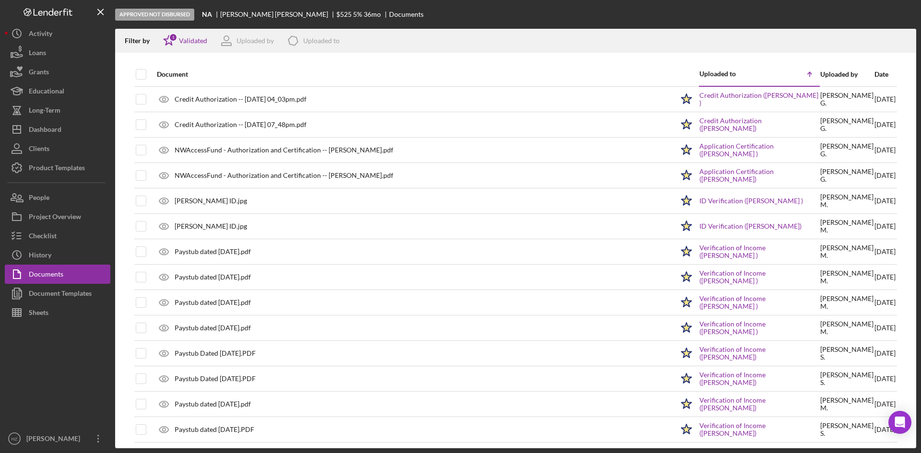
checkbox input "true"
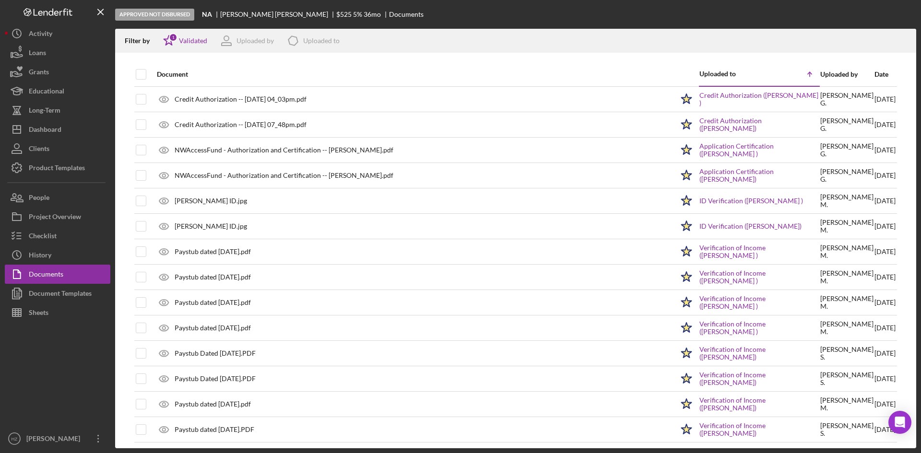
checkbox input "true"
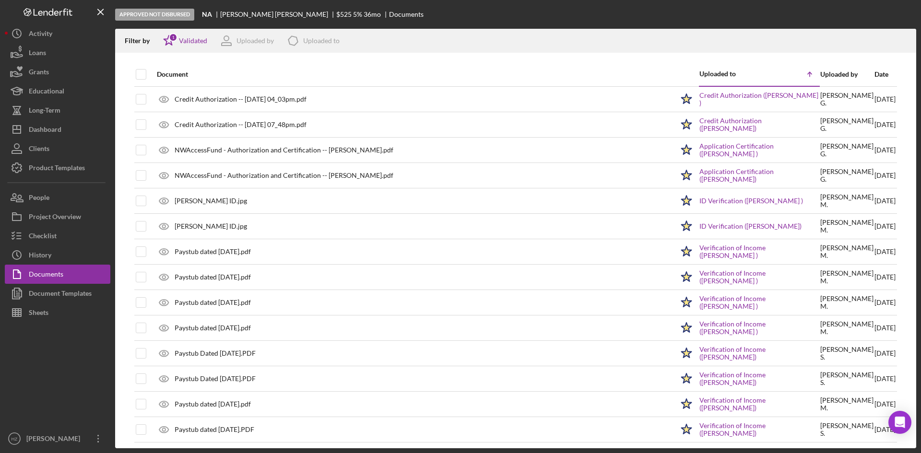
checkbox input "true"
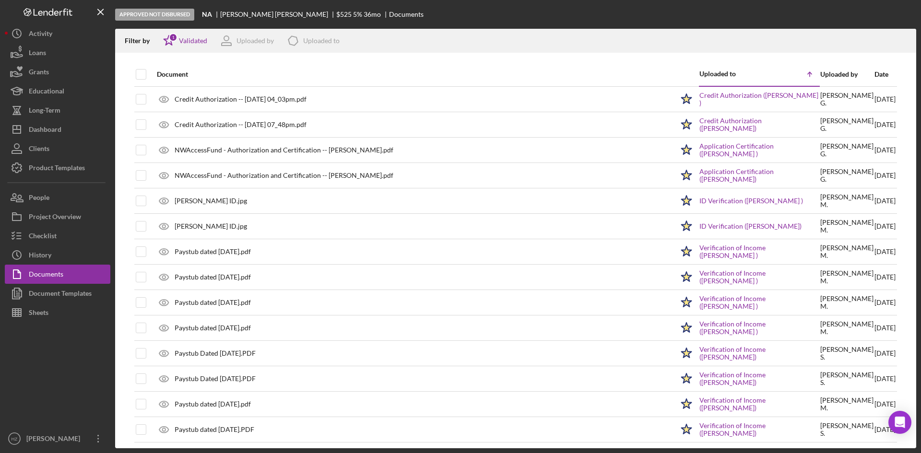
checkbox input "true"
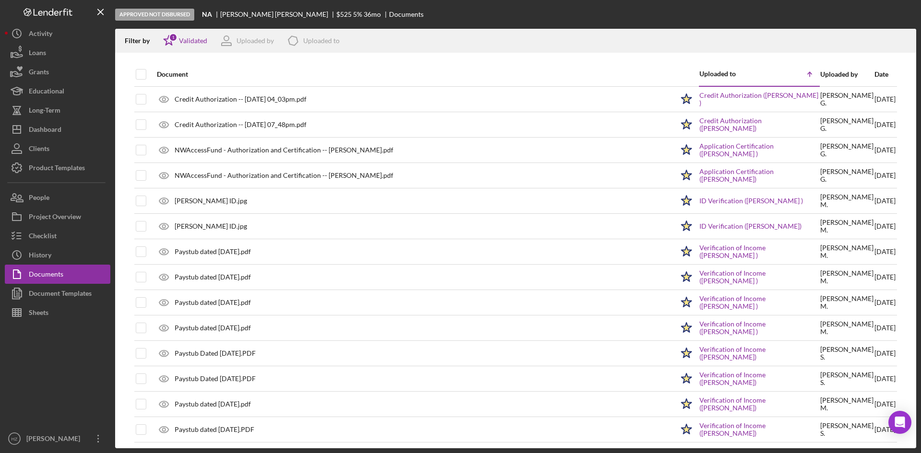
checkbox input "true"
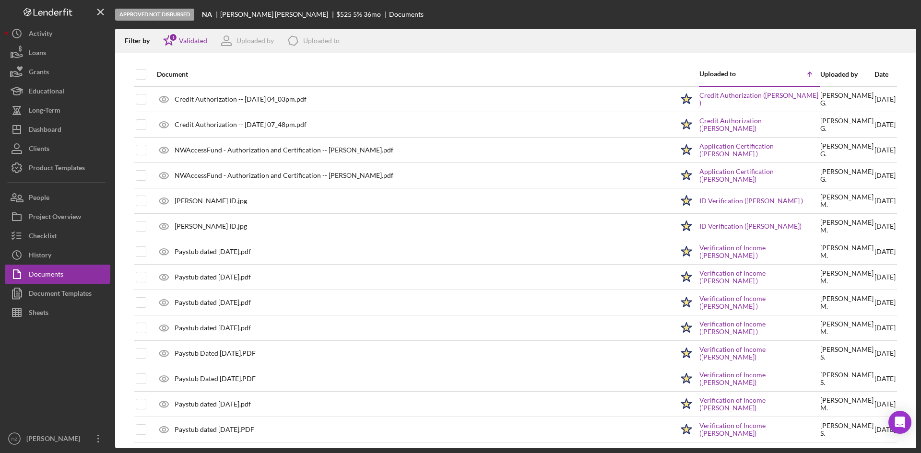
checkbox input "true"
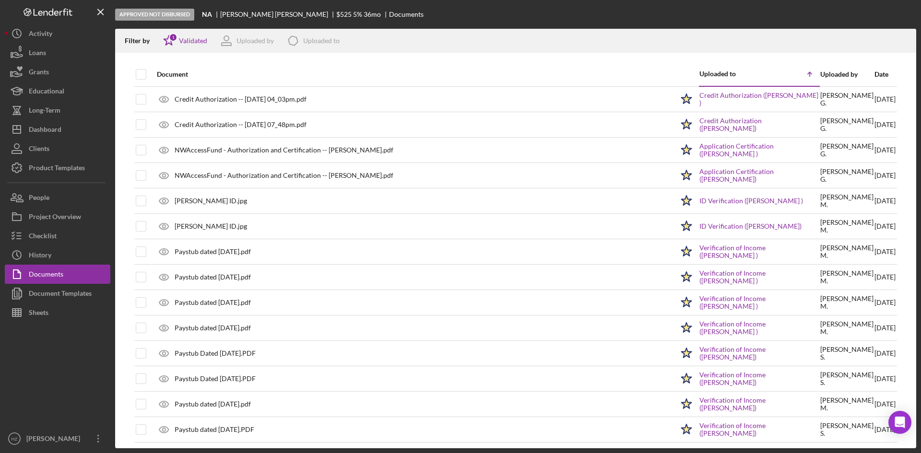
checkbox input "true"
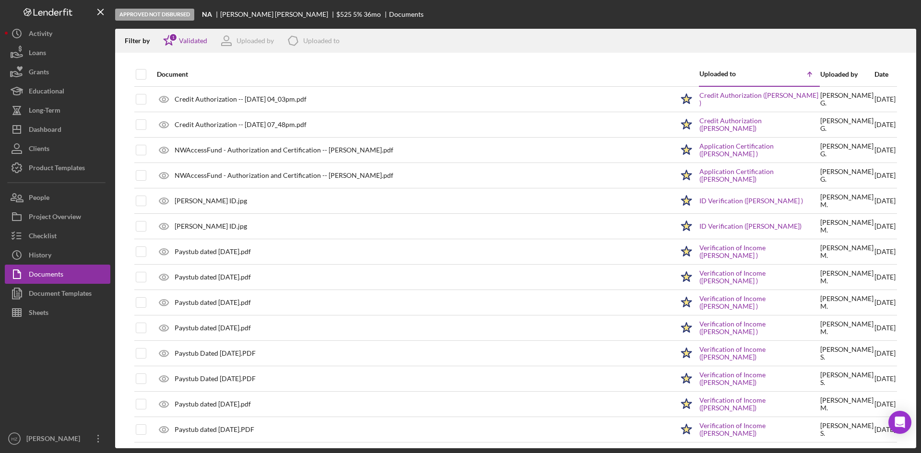
checkbox input "true"
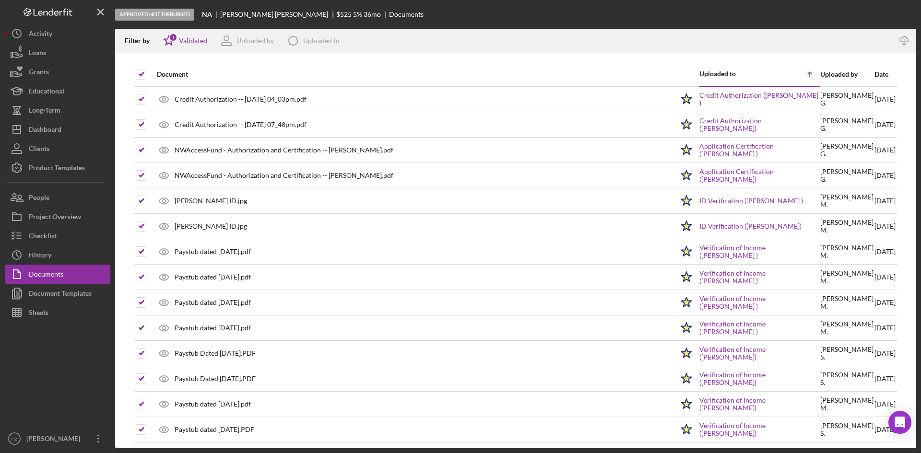
click at [903, 37] on icon "button" at bounding box center [904, 38] width 8 height 5
click at [37, 237] on div "Checklist" at bounding box center [43, 237] width 28 height 22
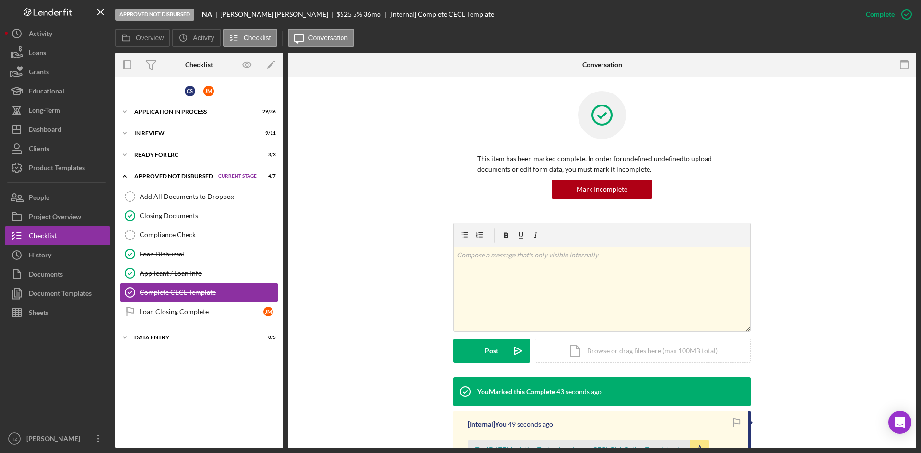
click at [158, 293] on div "Complete CECL Template" at bounding box center [209, 293] width 138 height 8
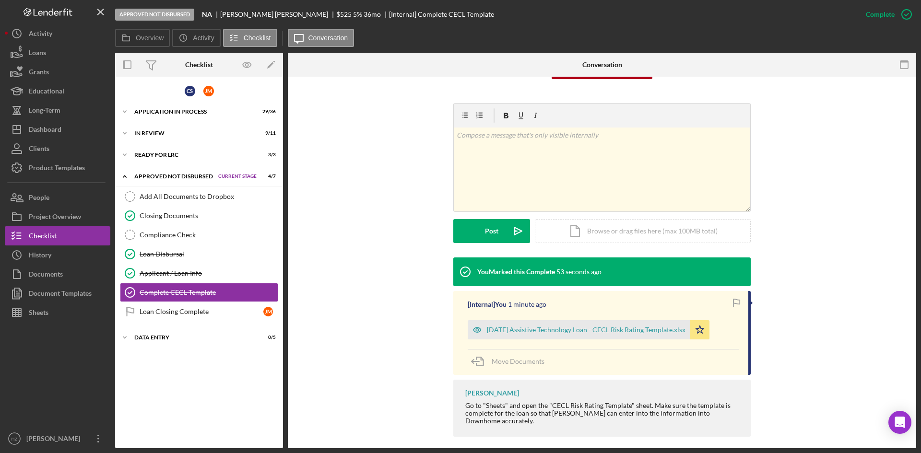
scroll to position [72, 0]
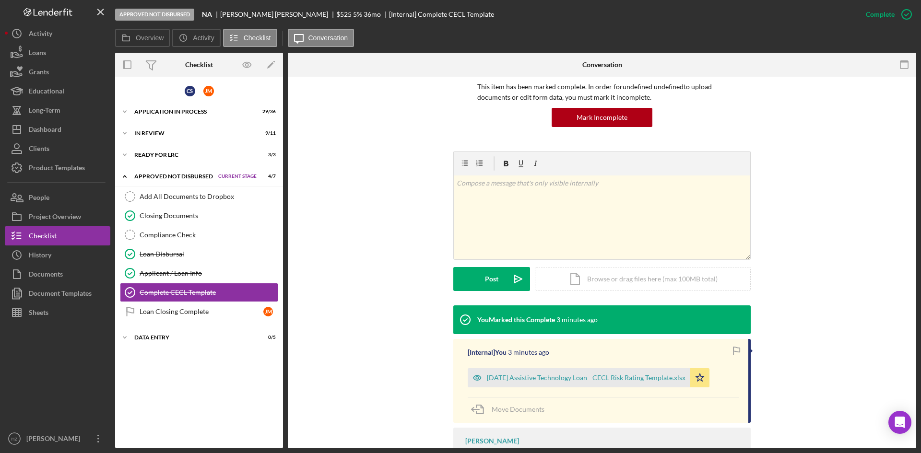
click at [38, 274] on div "Documents" at bounding box center [46, 276] width 34 height 22
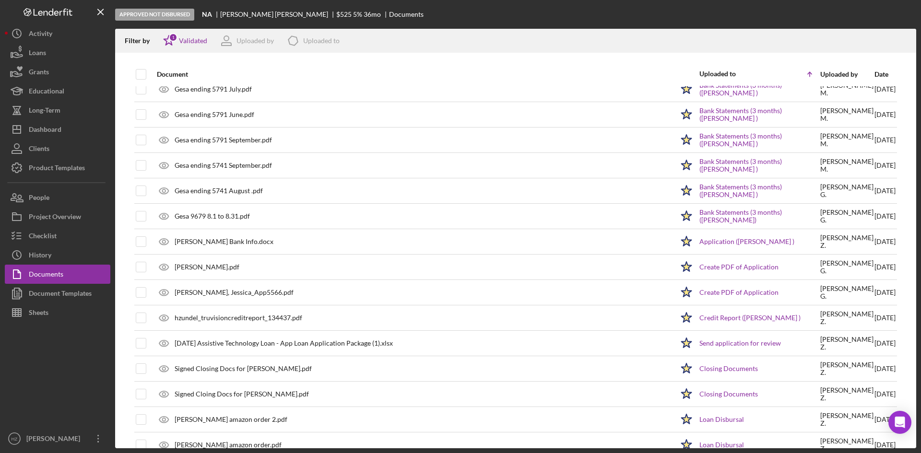
scroll to position [639, 0]
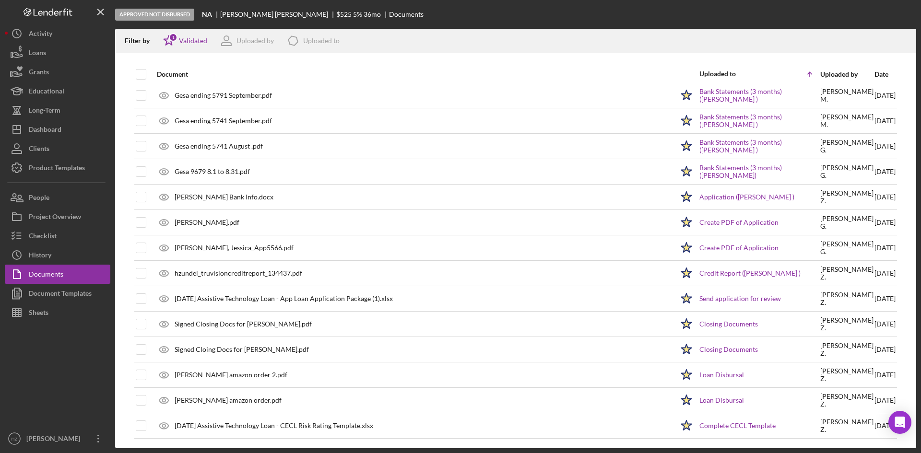
click at [46, 237] on div "Checklist" at bounding box center [43, 237] width 28 height 22
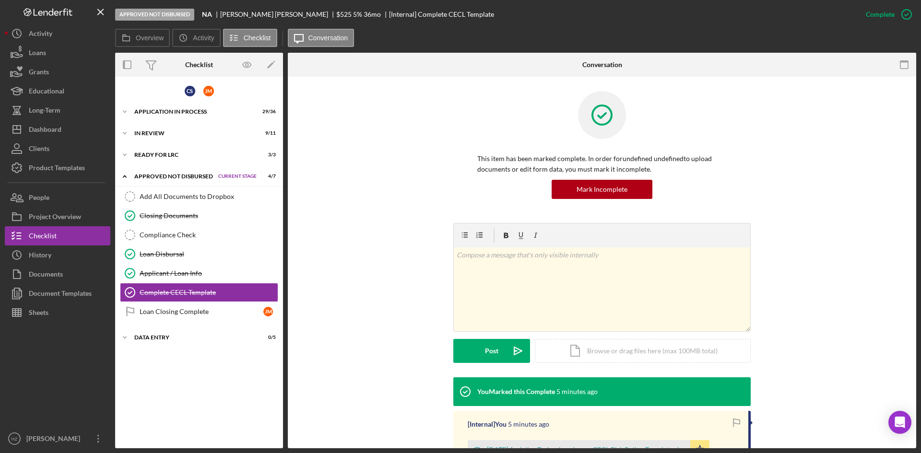
click at [158, 198] on div "Add All Documents to Dropbox" at bounding box center [209, 197] width 138 height 8
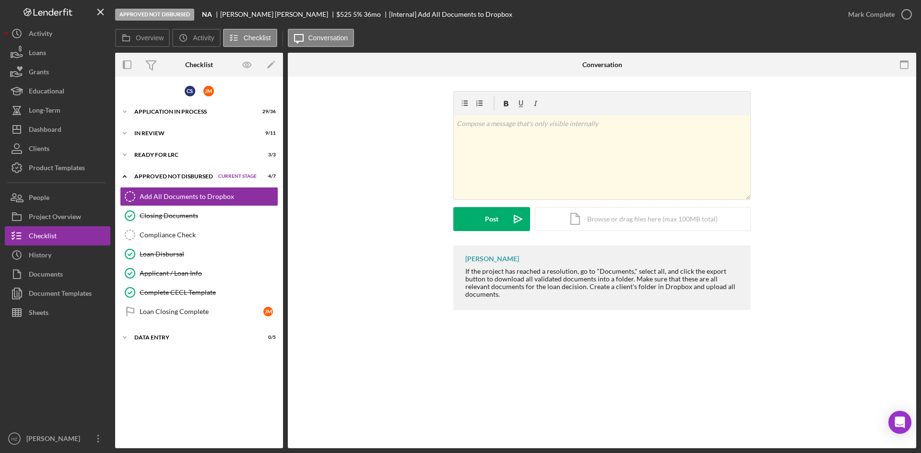
click at [865, 12] on div "Mark Complete" at bounding box center [871, 14] width 47 height 19
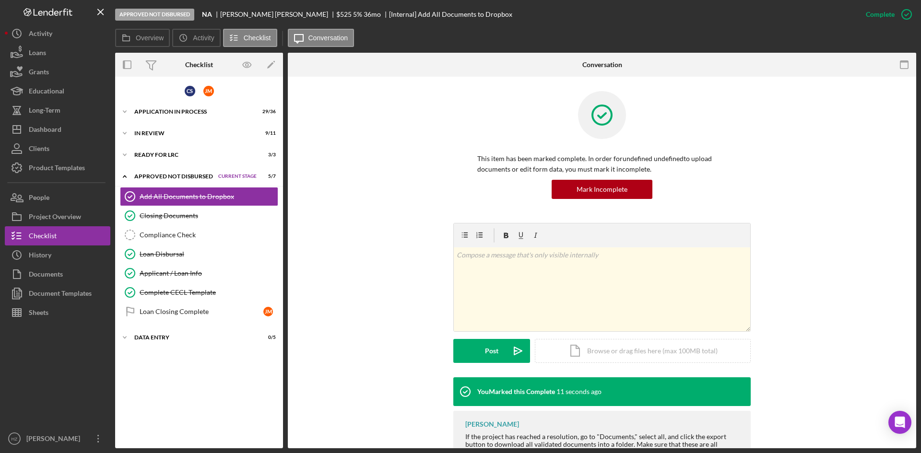
click at [180, 315] on div "Loan Closing Complete" at bounding box center [202, 312] width 124 height 8
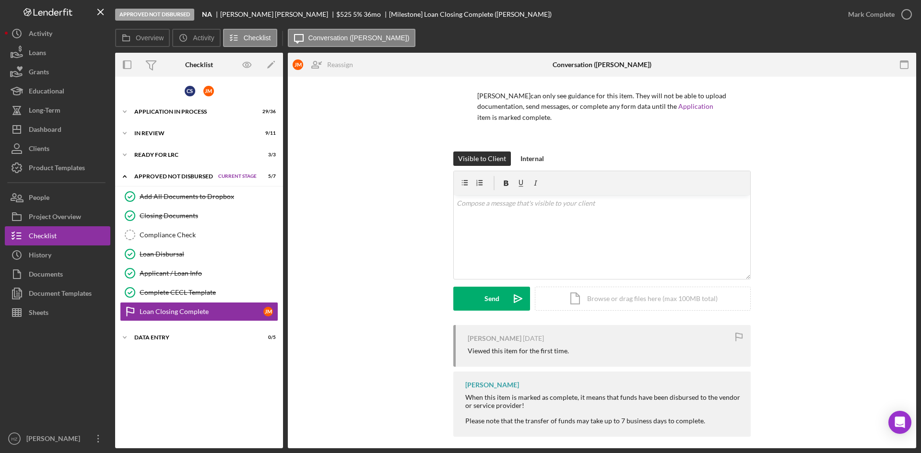
scroll to position [70, 0]
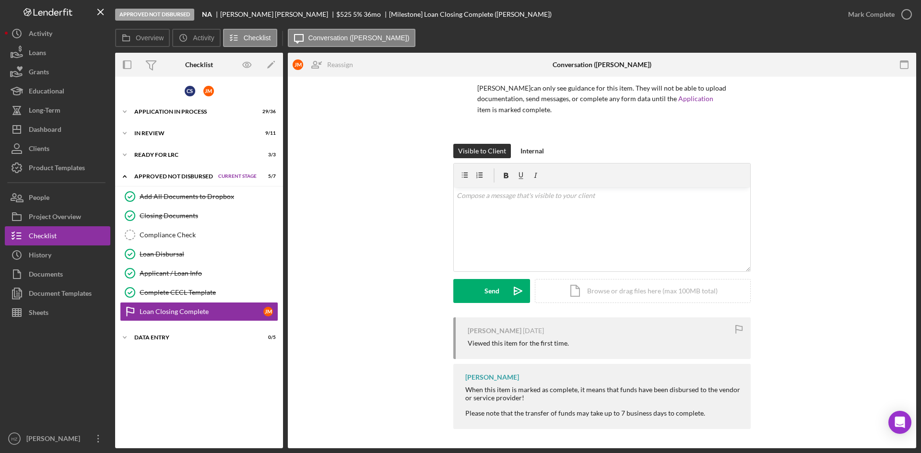
click at [167, 278] on link "Applicant / Loan Info Applicant / Loan Info" at bounding box center [199, 273] width 158 height 19
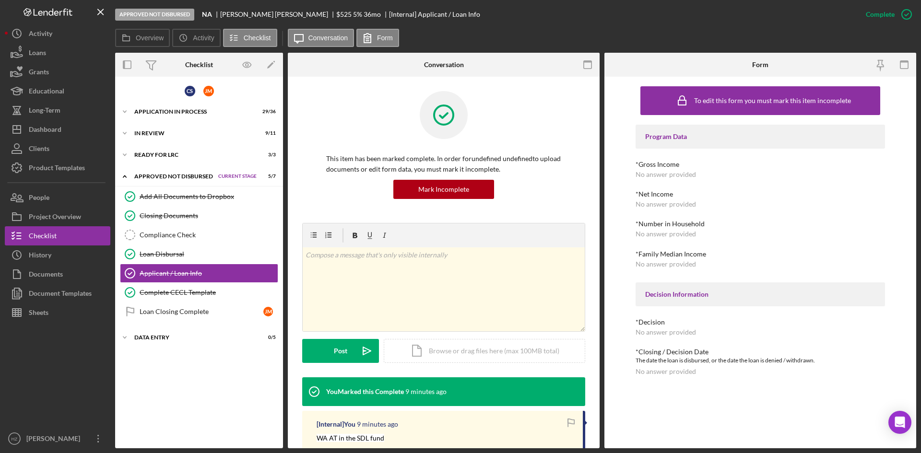
click at [0, 0] on div "Mark Incomplete" at bounding box center [0, 0] width 0 height 0
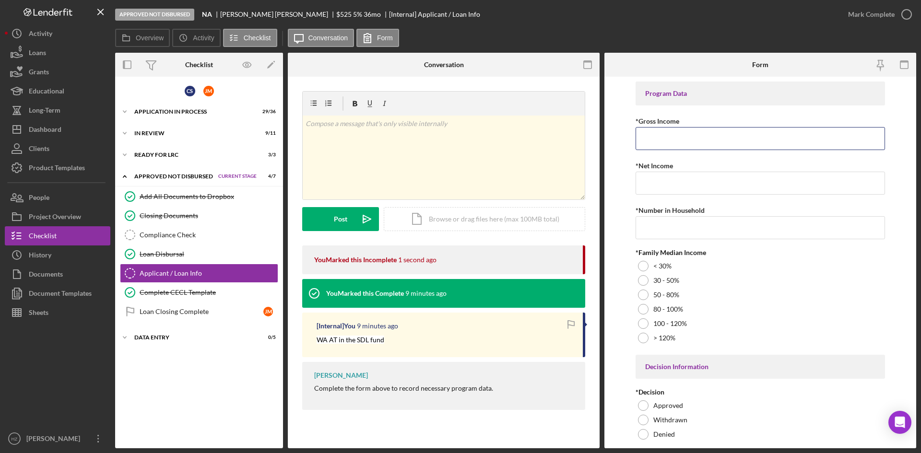
click at [669, 138] on input "*Gross Income" at bounding box center [759, 138] width 249 height 23
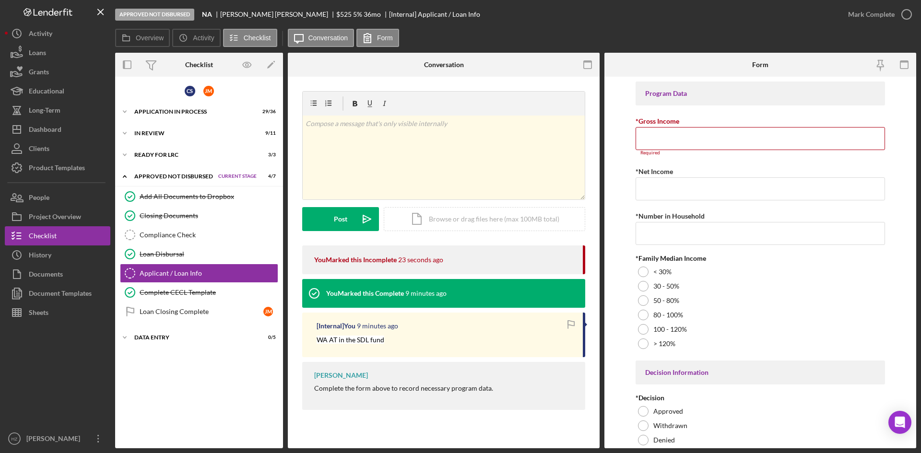
click at [684, 141] on input "*Gross Income" at bounding box center [759, 138] width 249 height 23
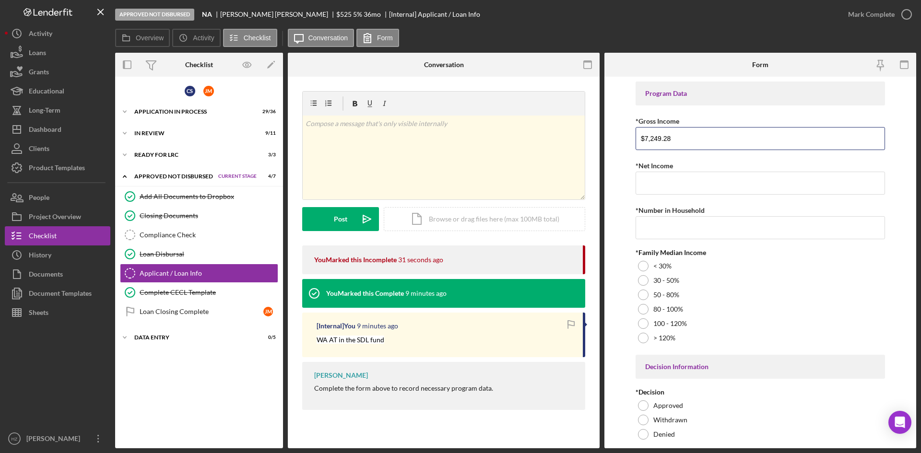
type input "$7,249.28"
click at [648, 191] on input "*Net Income" at bounding box center [759, 183] width 249 height 23
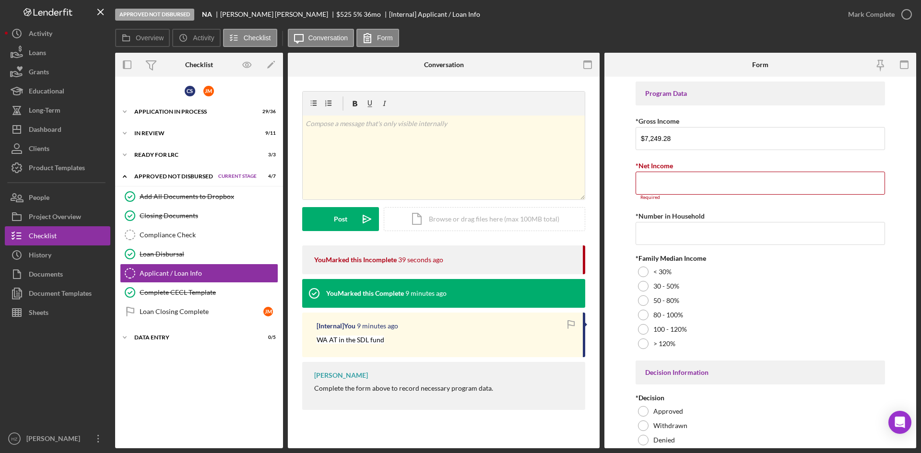
click at [673, 183] on input "*Net Income" at bounding box center [759, 183] width 249 height 23
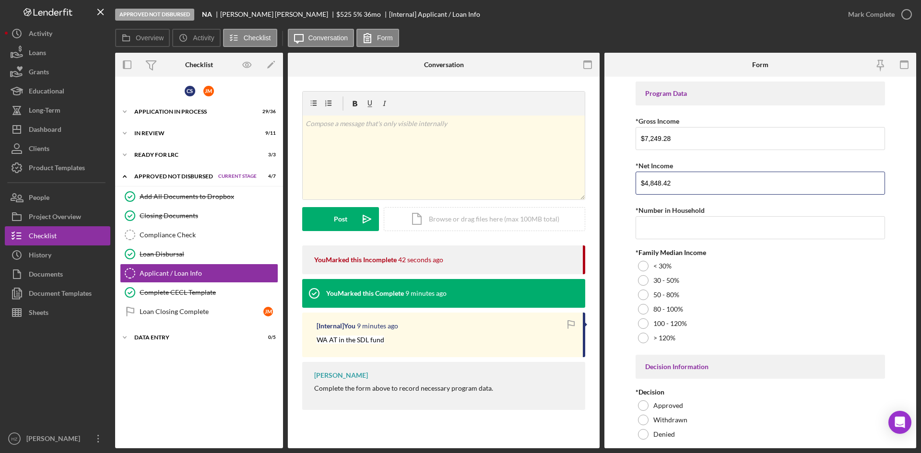
type input "$4,848.42"
click at [686, 233] on input "*Number in Household" at bounding box center [759, 227] width 249 height 23
type input "3"
click at [645, 308] on div at bounding box center [643, 309] width 11 height 11
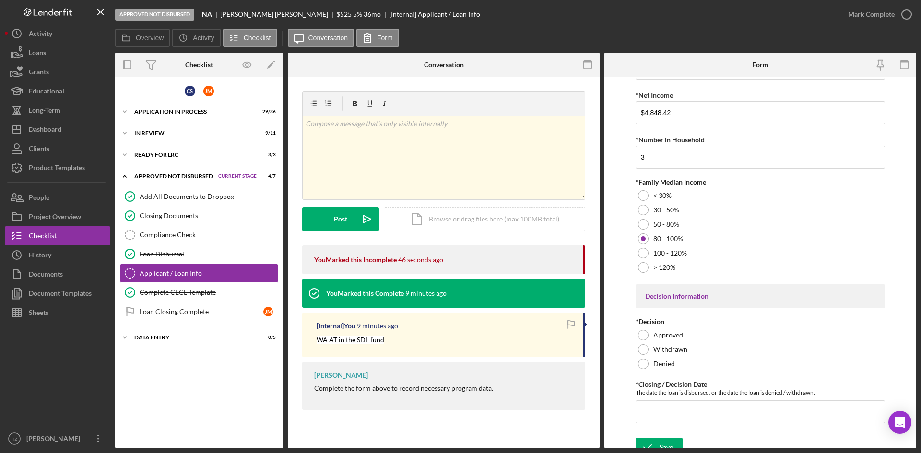
scroll to position [81, 0]
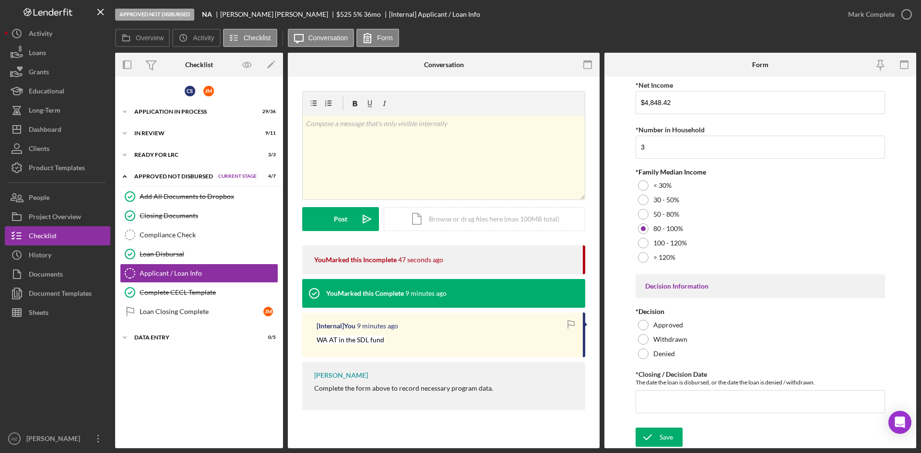
click at [642, 327] on div at bounding box center [643, 325] width 11 height 11
click at [662, 402] on input "*Closing / Decision Date" at bounding box center [759, 401] width 249 height 23
type input "[DATE]"
click at [330, 123] on p at bounding box center [443, 123] width 277 height 11
click at [340, 225] on div "Post" at bounding box center [340, 219] width 13 height 24
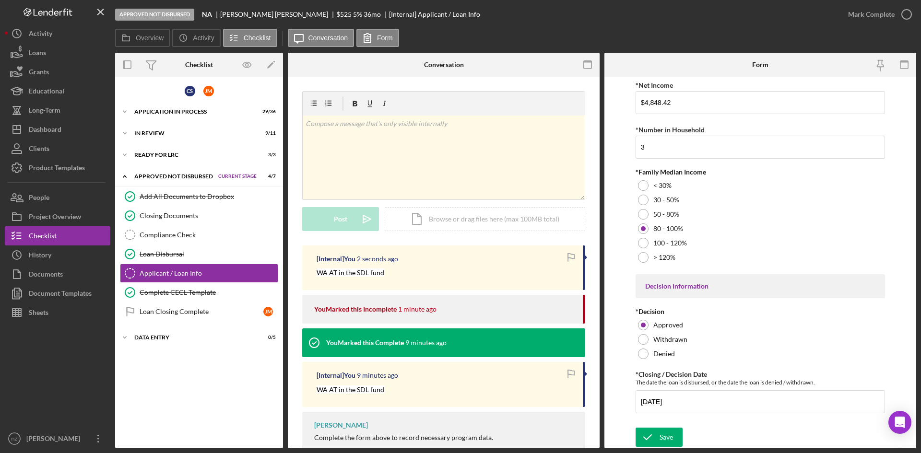
click at [663, 436] on div "Save" at bounding box center [665, 437] width 13 height 19
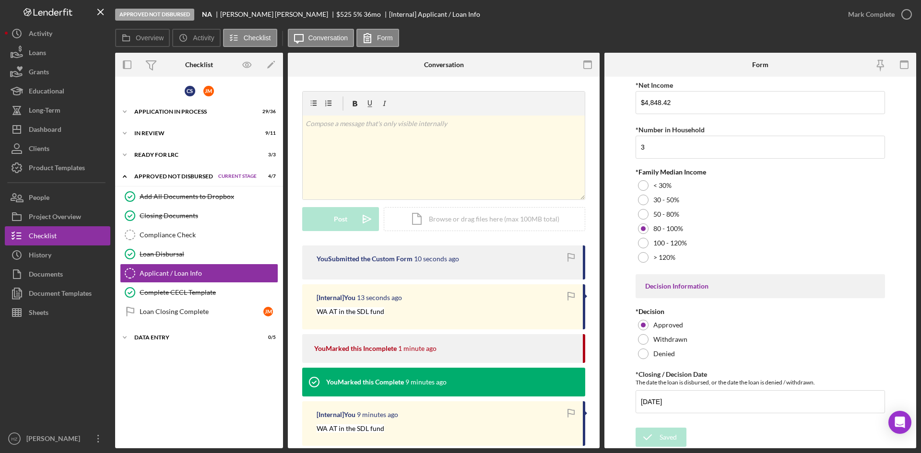
click at [855, 15] on div "Mark Complete" at bounding box center [871, 14] width 47 height 19
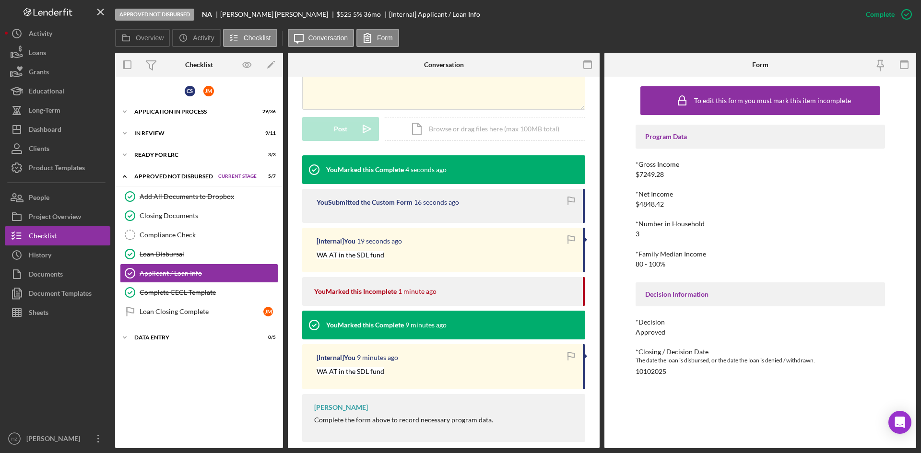
scroll to position [235, 0]
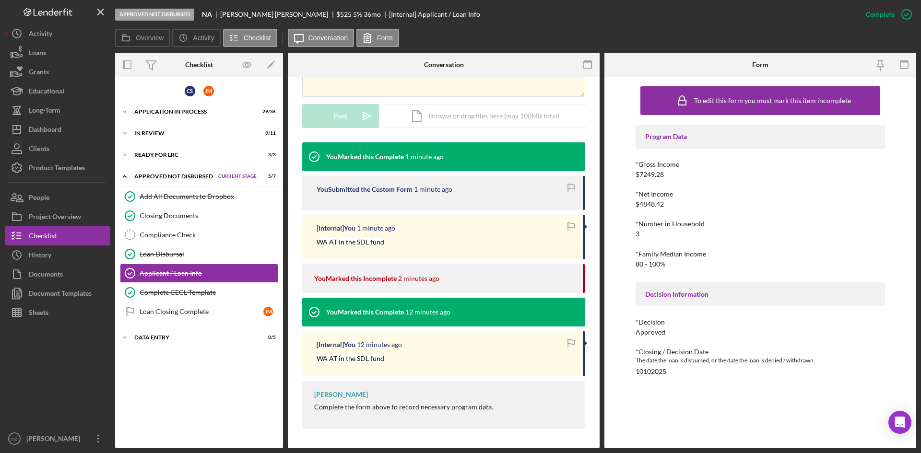
click at [35, 36] on div "Activity" at bounding box center [40, 35] width 23 height 22
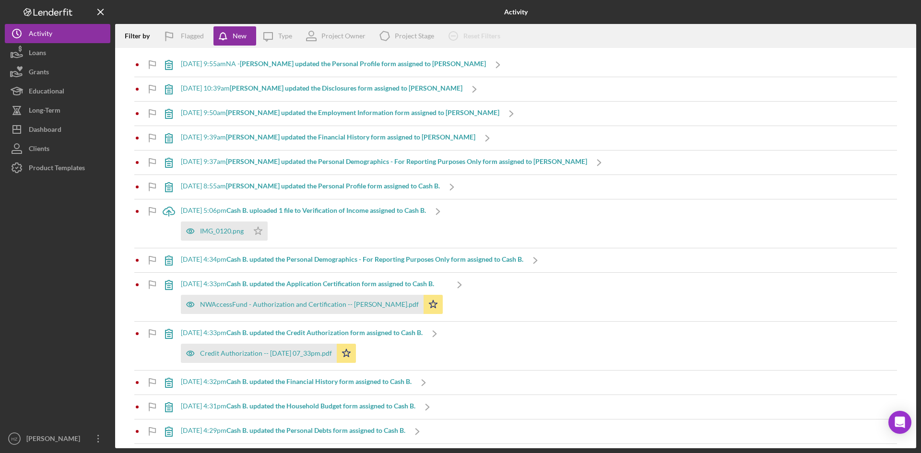
click at [54, 129] on div "Dashboard" at bounding box center [45, 131] width 33 height 22
